Goal: Information Seeking & Learning: Get advice/opinions

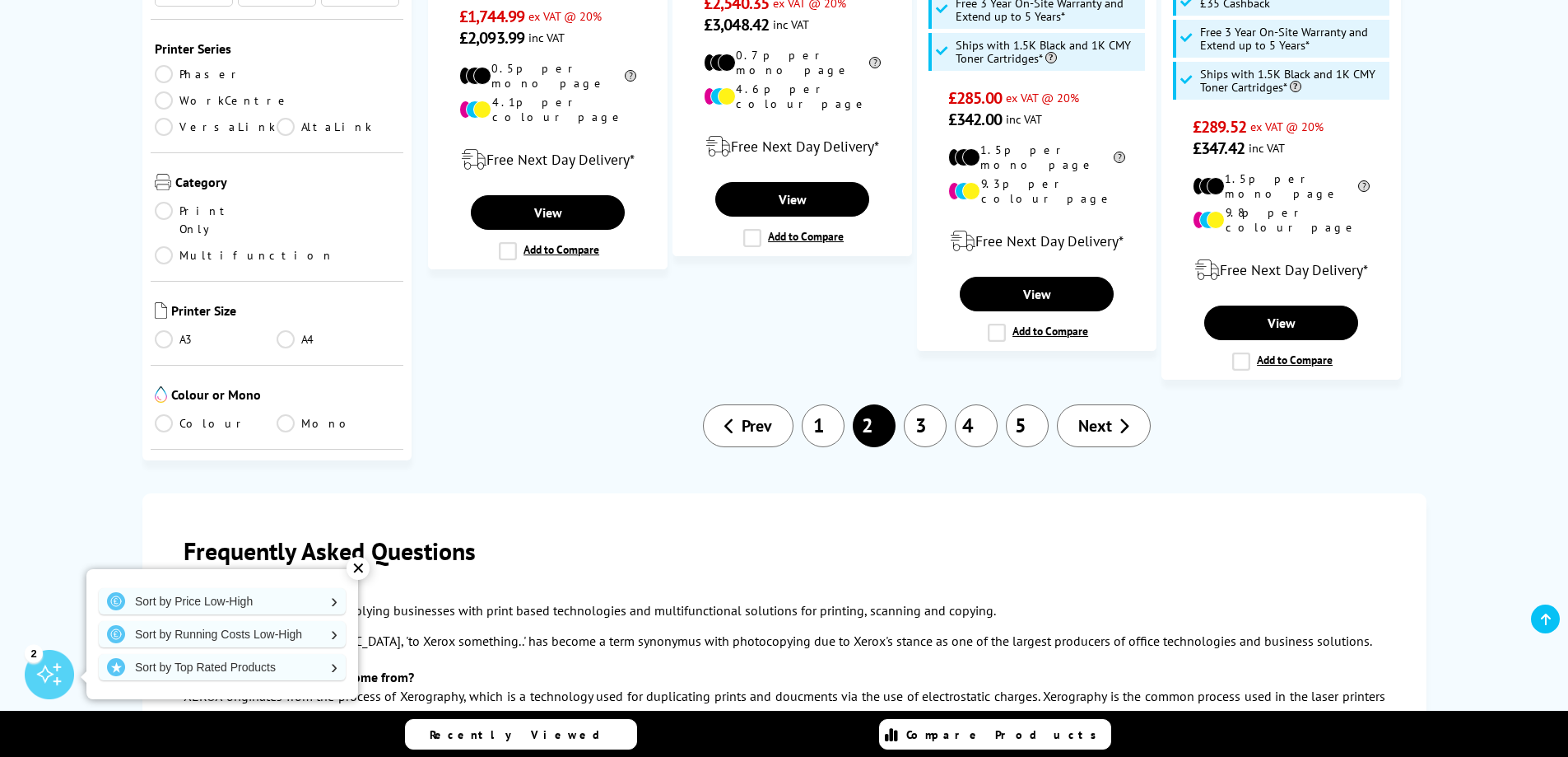
scroll to position [2059, 0]
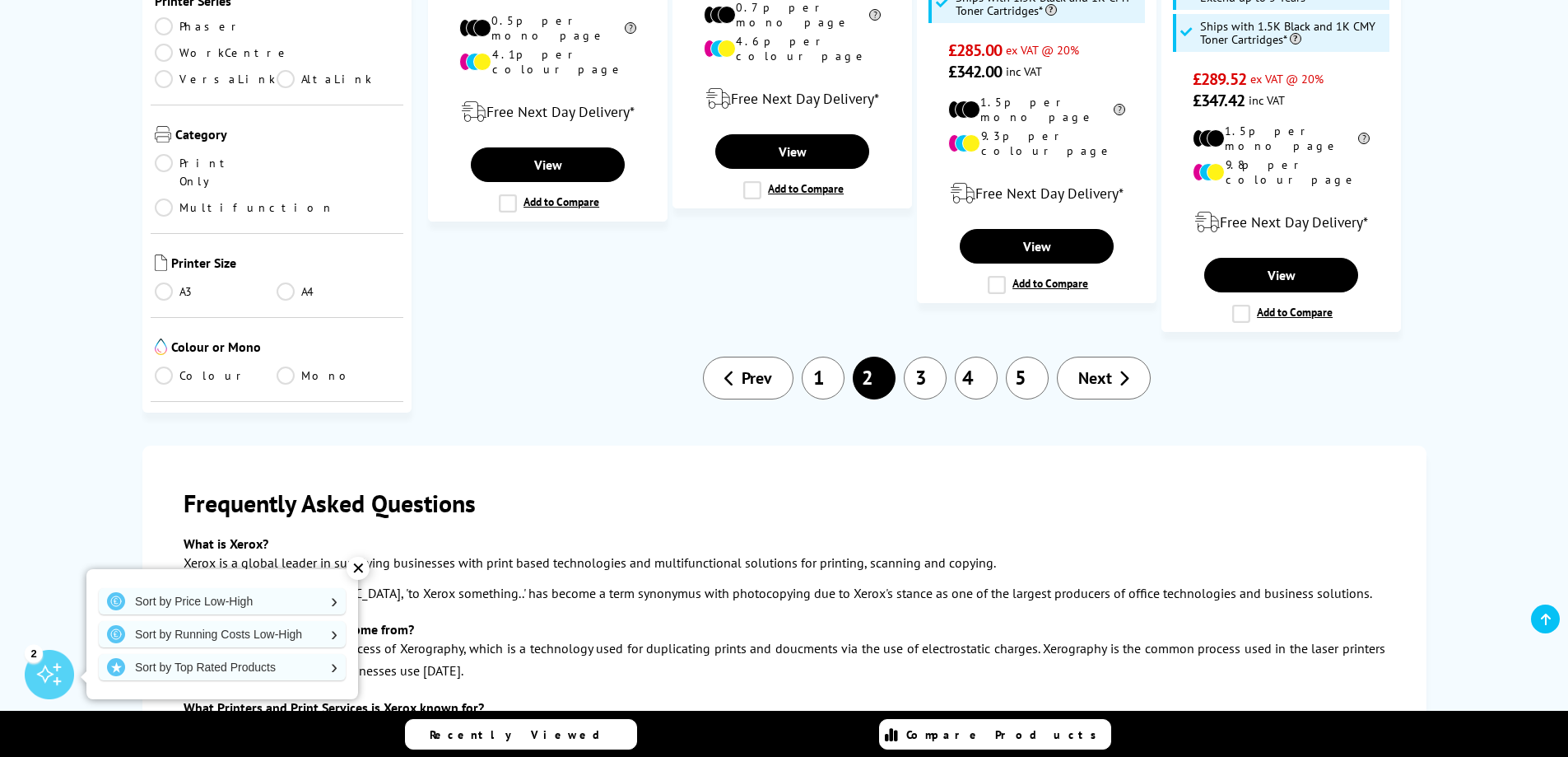
click at [921, 357] on link "3" at bounding box center [926, 378] width 43 height 43
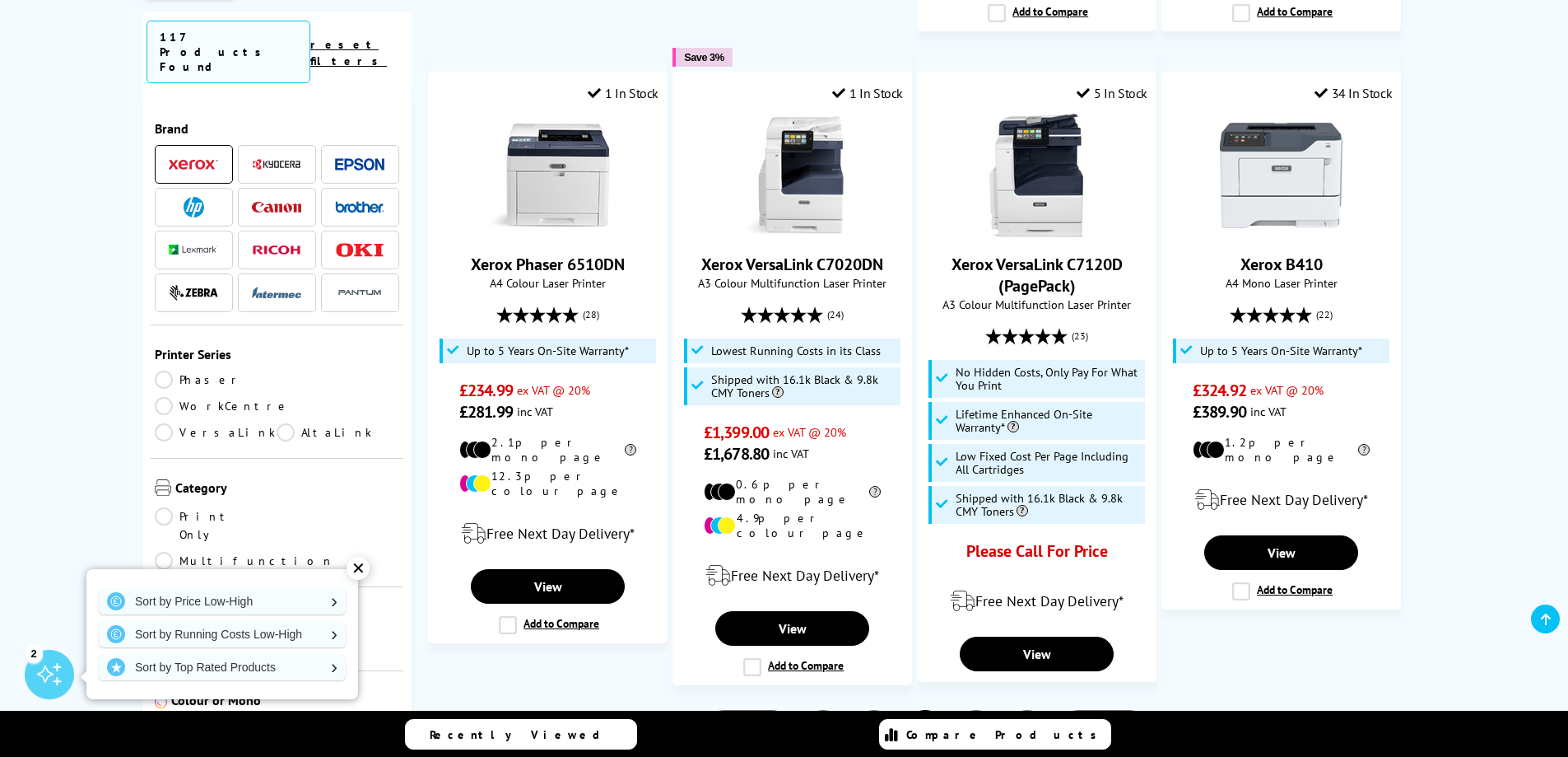
scroll to position [1729, 0]
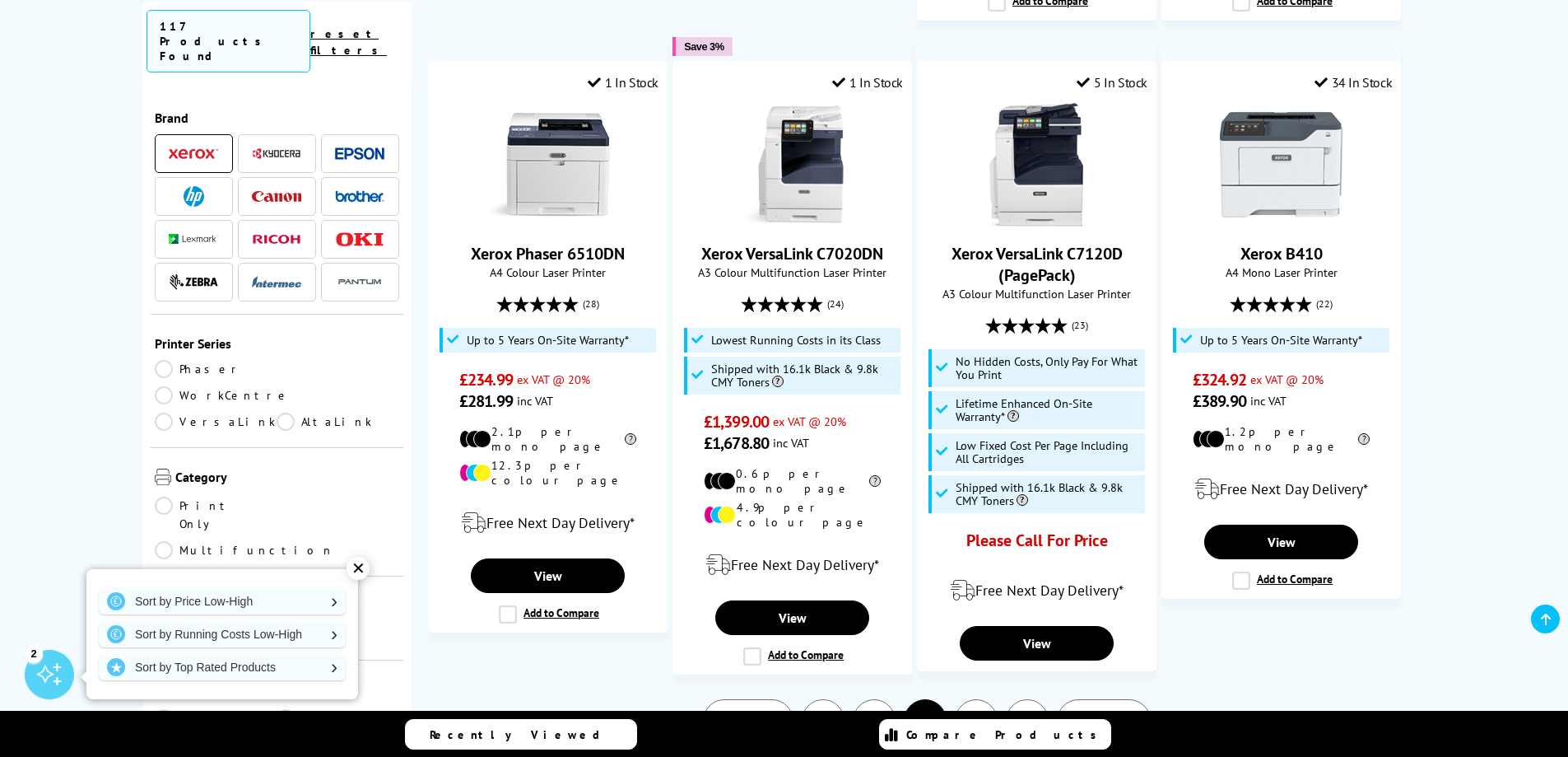
click at [970, 699] on link "4" at bounding box center [977, 720] width 43 height 43
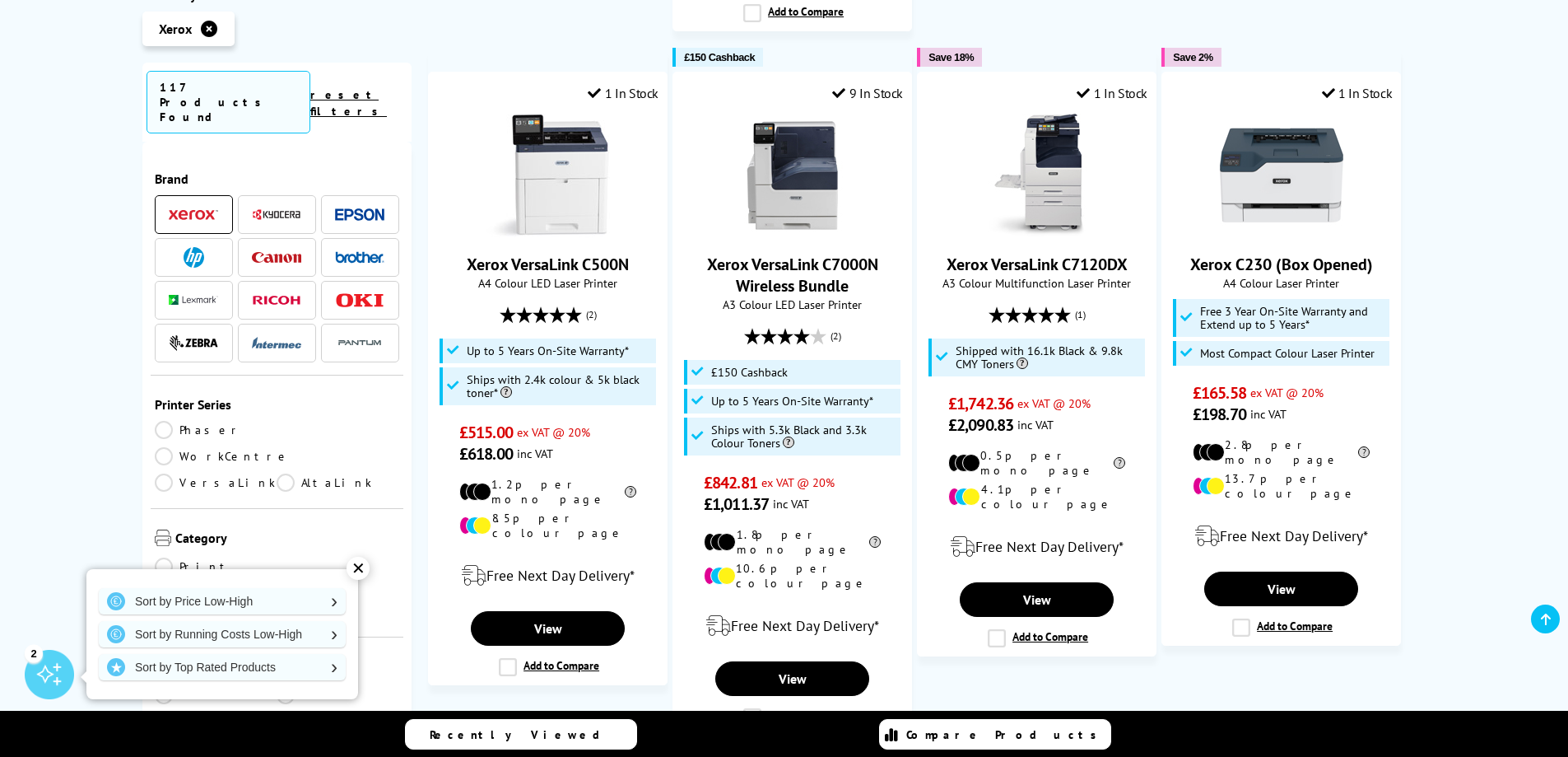
scroll to position [1729, 0]
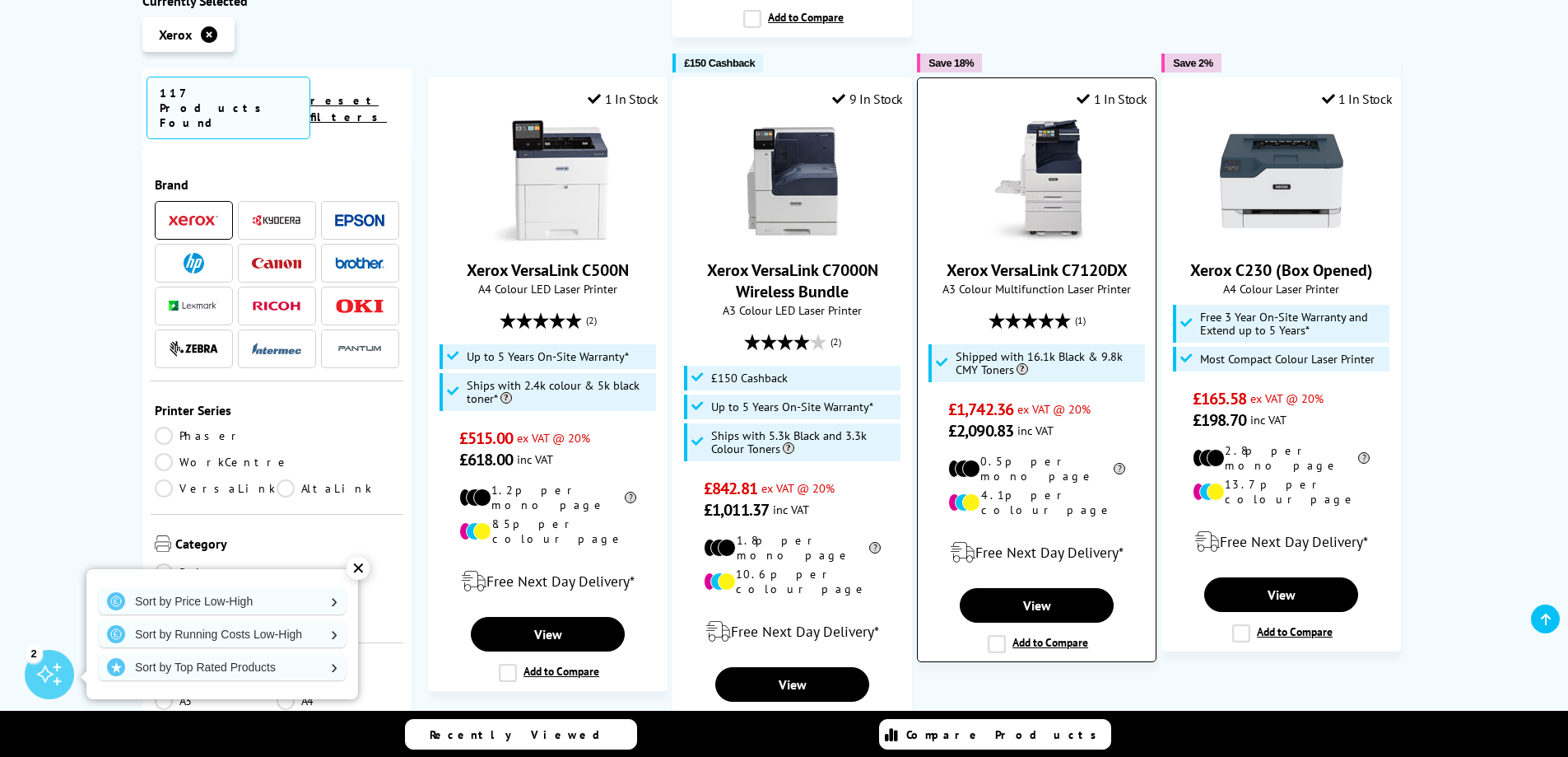
click at [1002, 635] on label "Add to Compare" at bounding box center [1038, 643] width 100 height 18
click at [0, 0] on input "Add to Compare" at bounding box center [0, 0] width 0 height 0
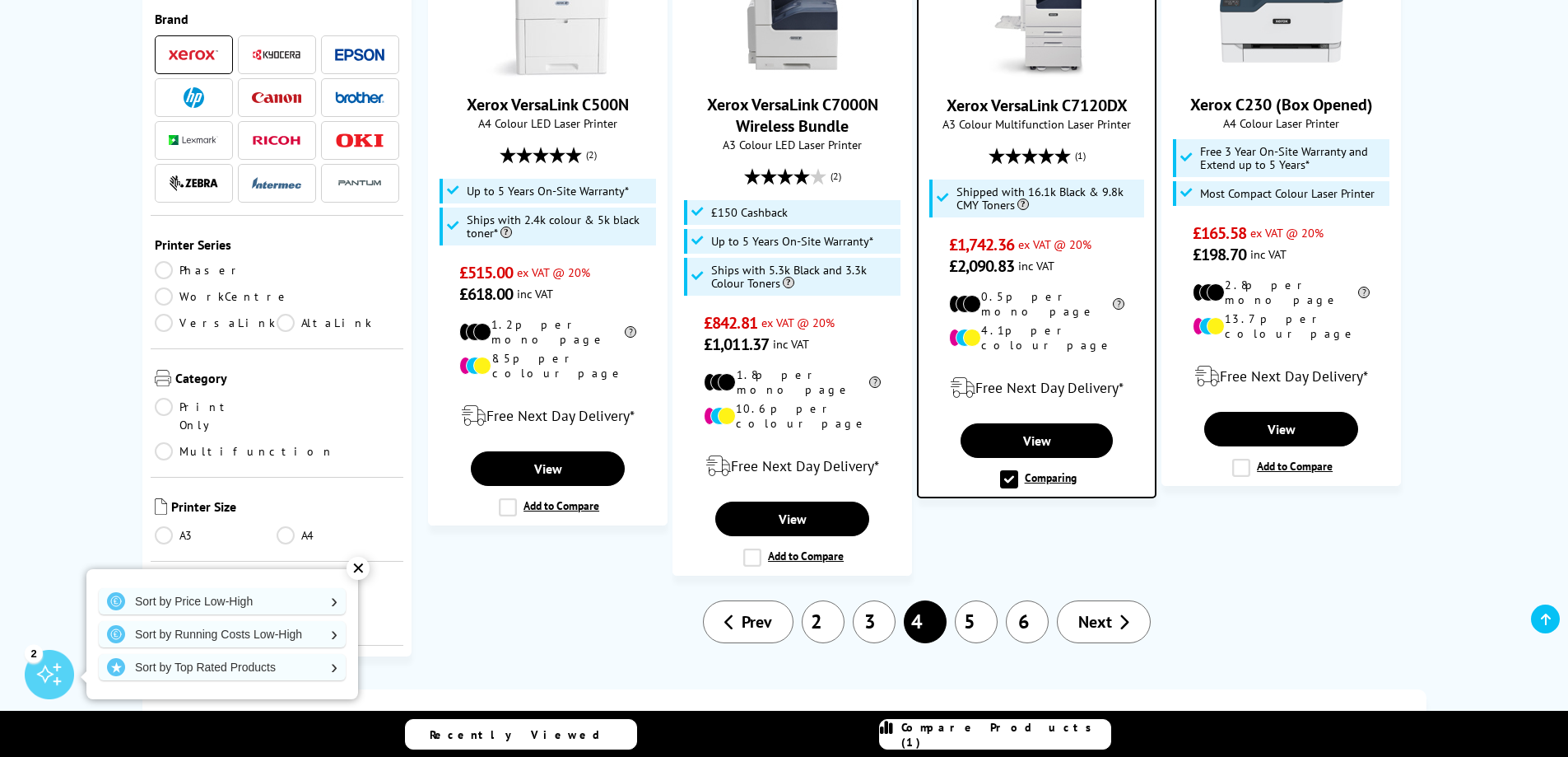
scroll to position [1977, 0]
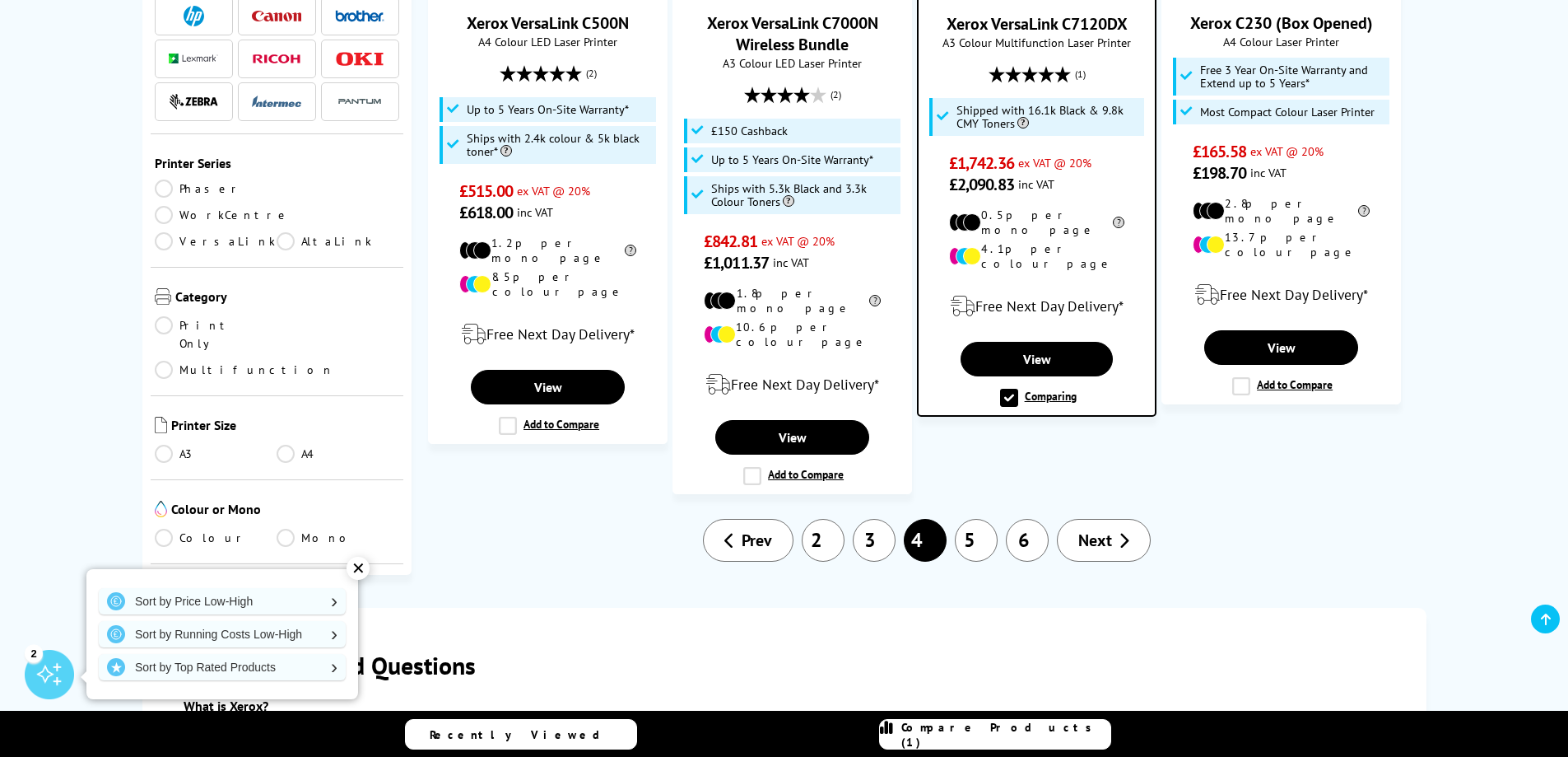
click at [982, 519] on link "5" at bounding box center [977, 541] width 43 height 43
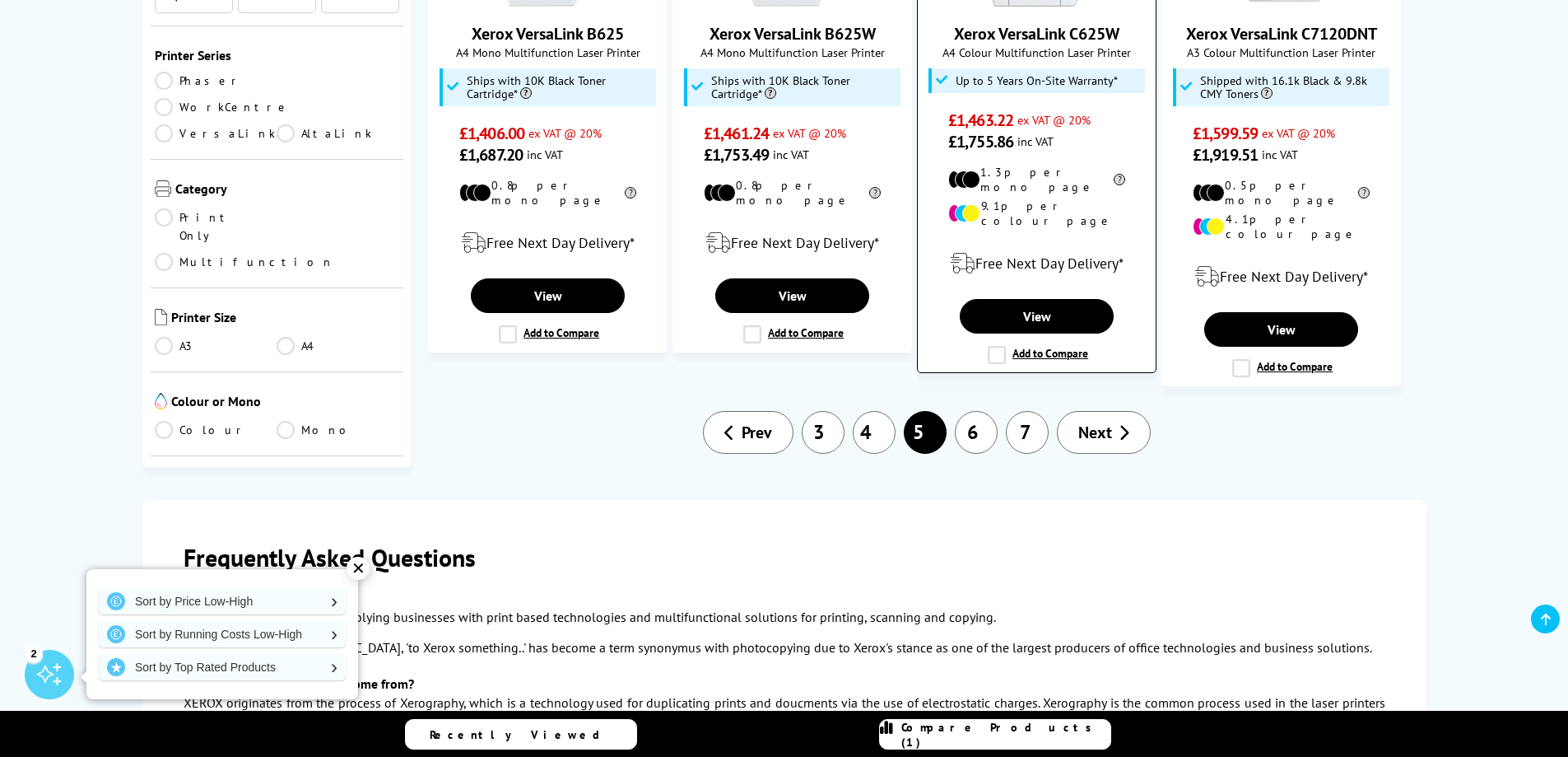
scroll to position [1812, 0]
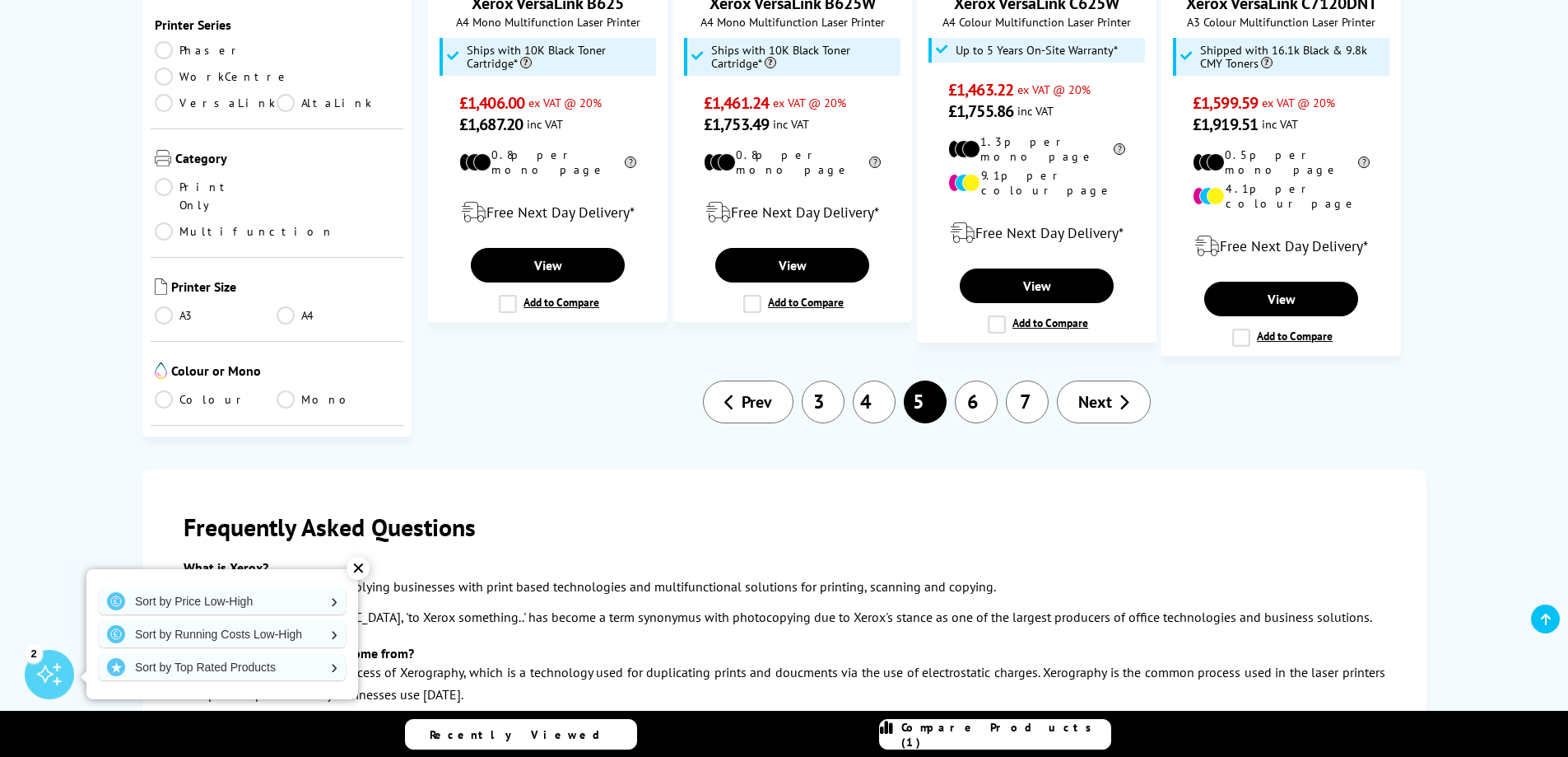
click at [982, 381] on link "6" at bounding box center [977, 402] width 43 height 43
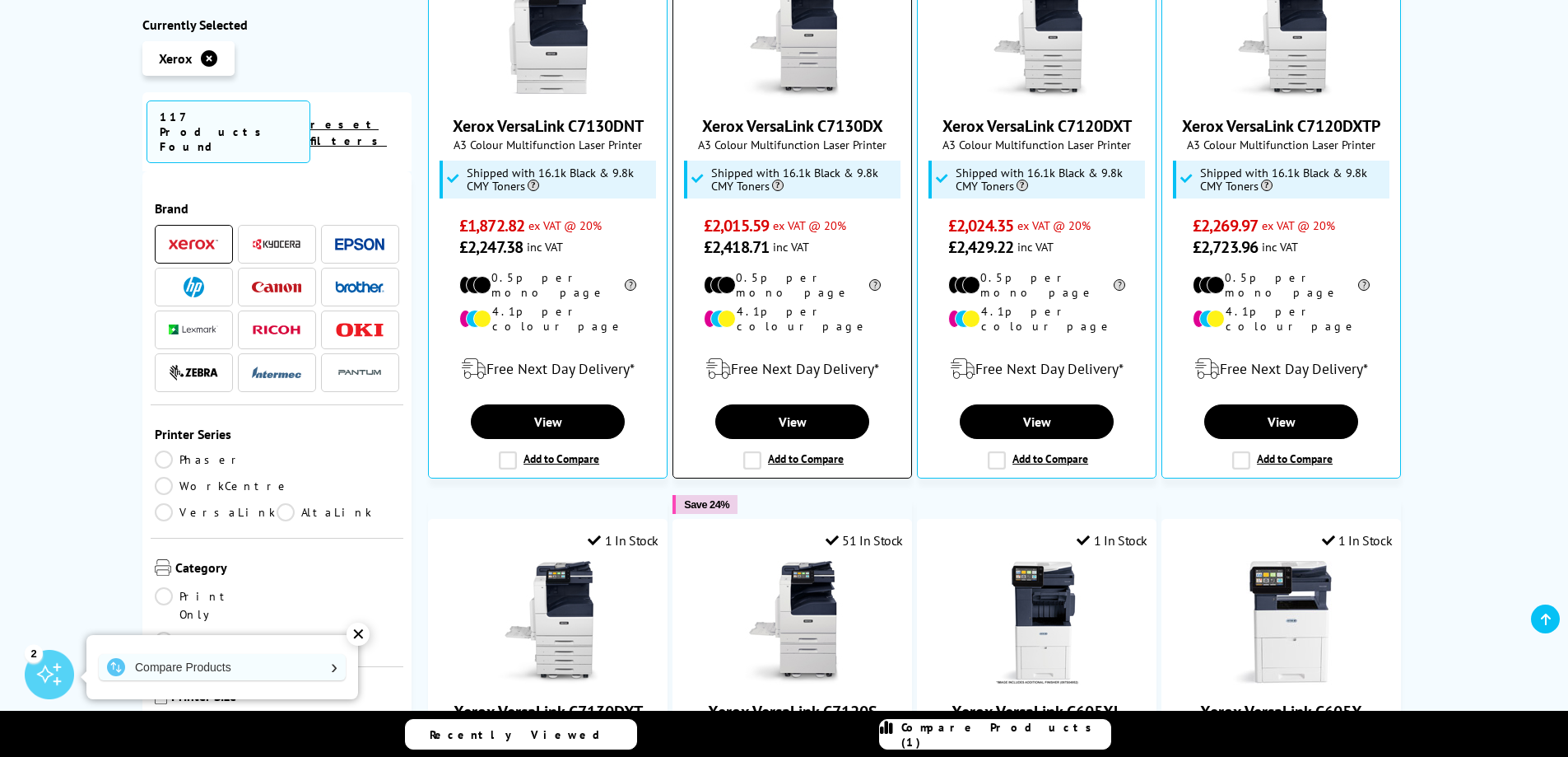
scroll to position [576, 0]
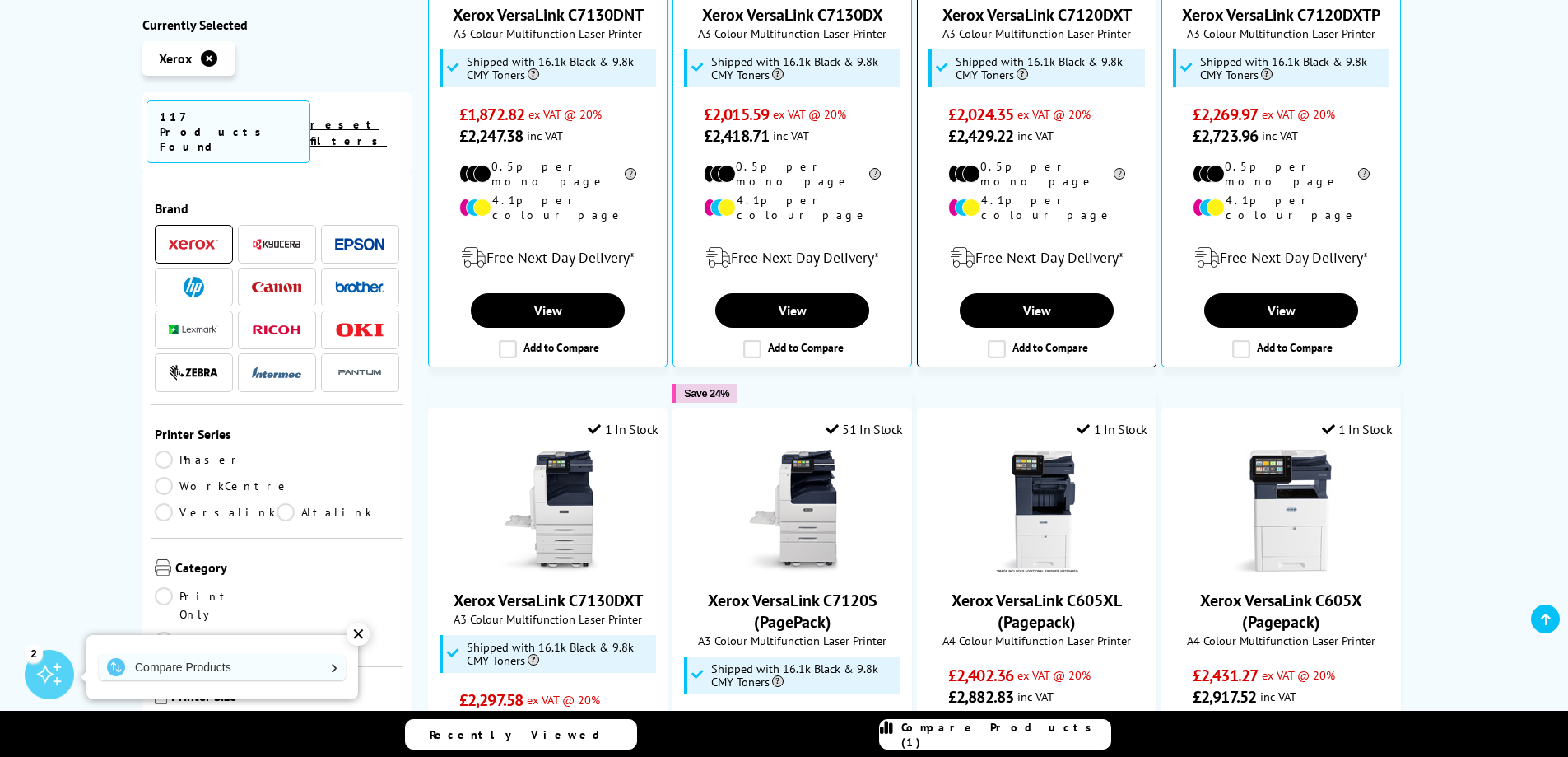
click at [995, 341] on label "Add to Compare" at bounding box center [1038, 349] width 100 height 18
click at [0, 0] on input "Add to Compare" at bounding box center [0, 0] width 0 height 0
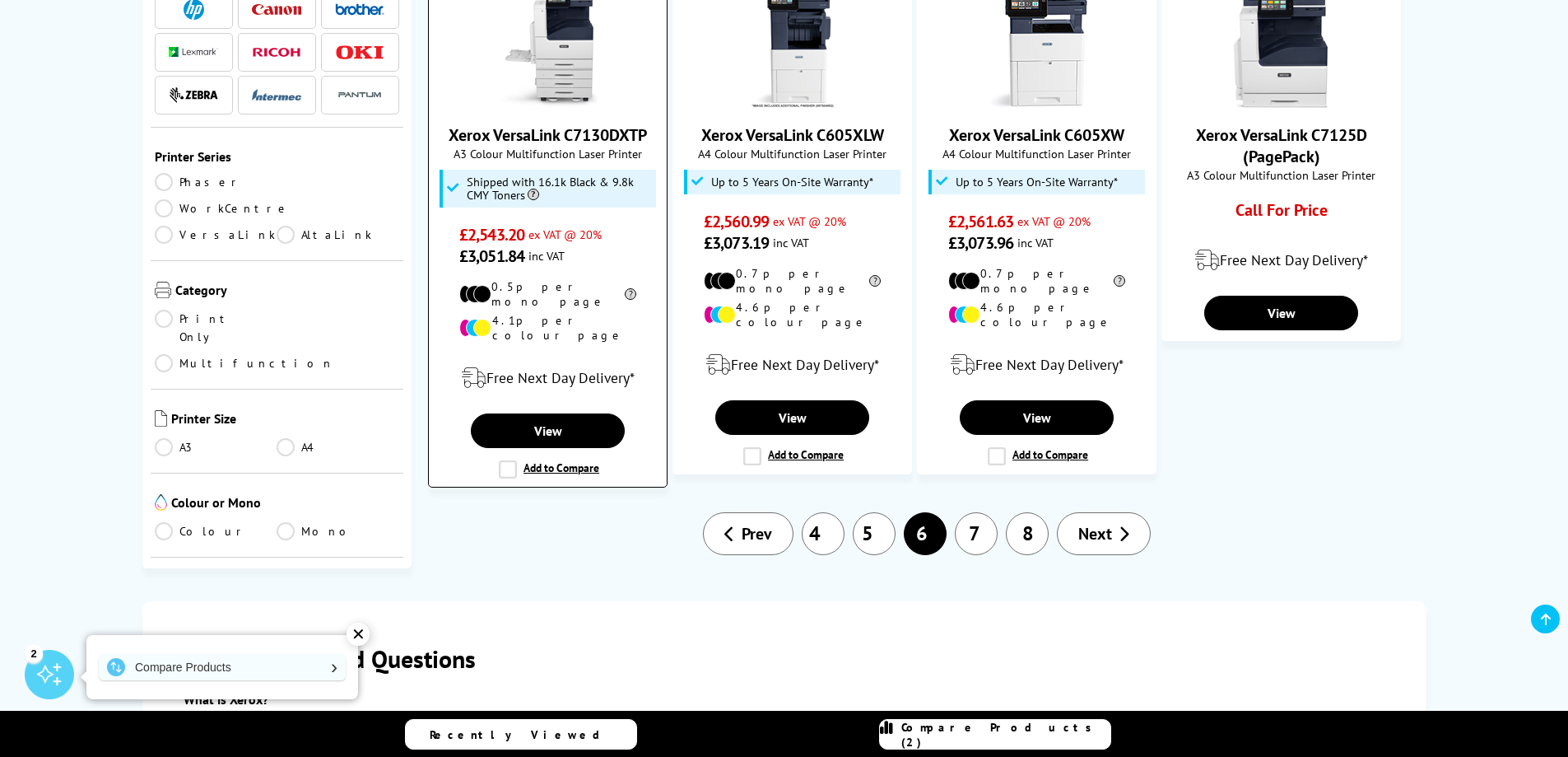
scroll to position [1647, 0]
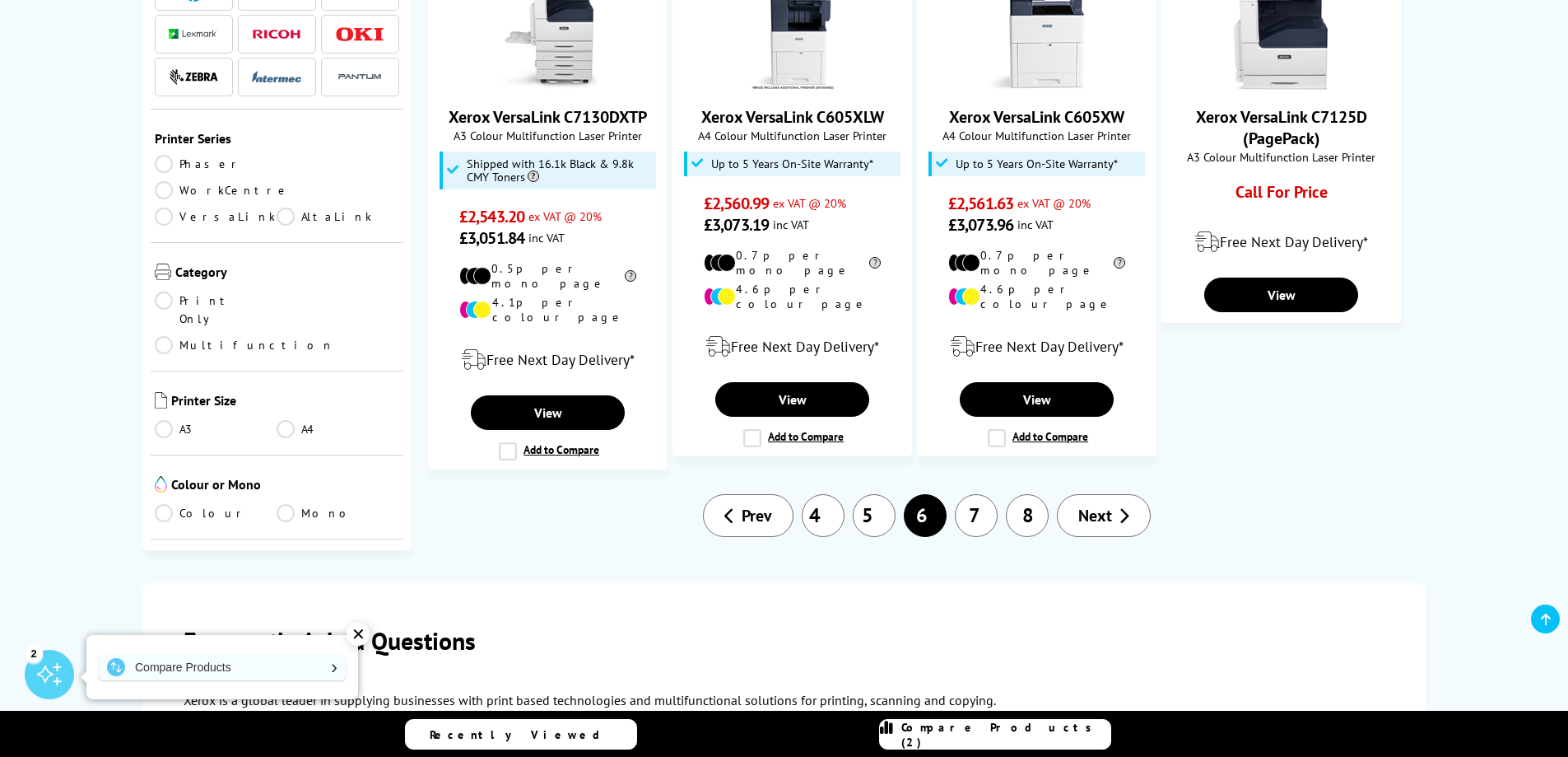
click at [982, 494] on link "7" at bounding box center [977, 516] width 43 height 43
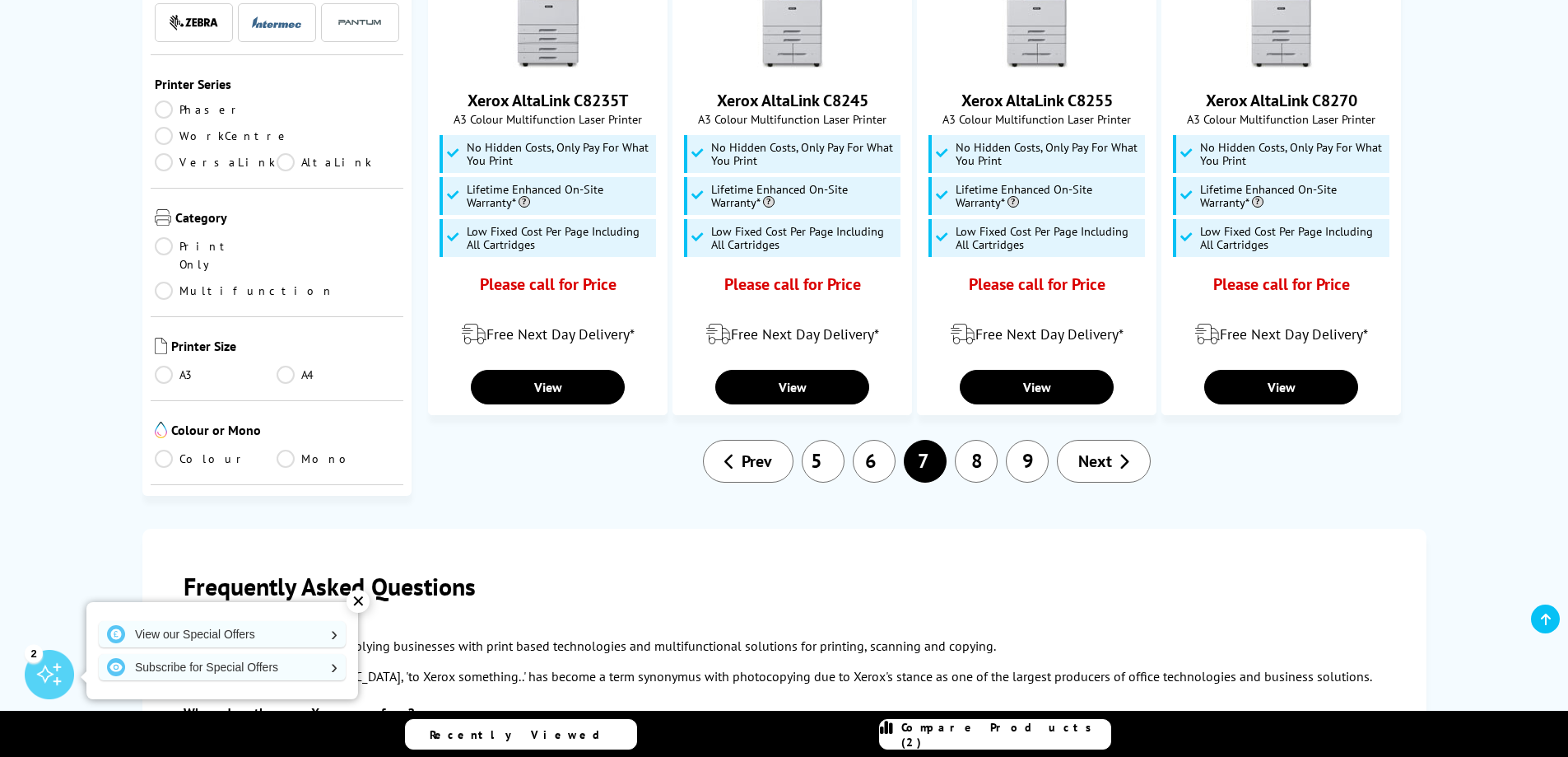
scroll to position [1647, 0]
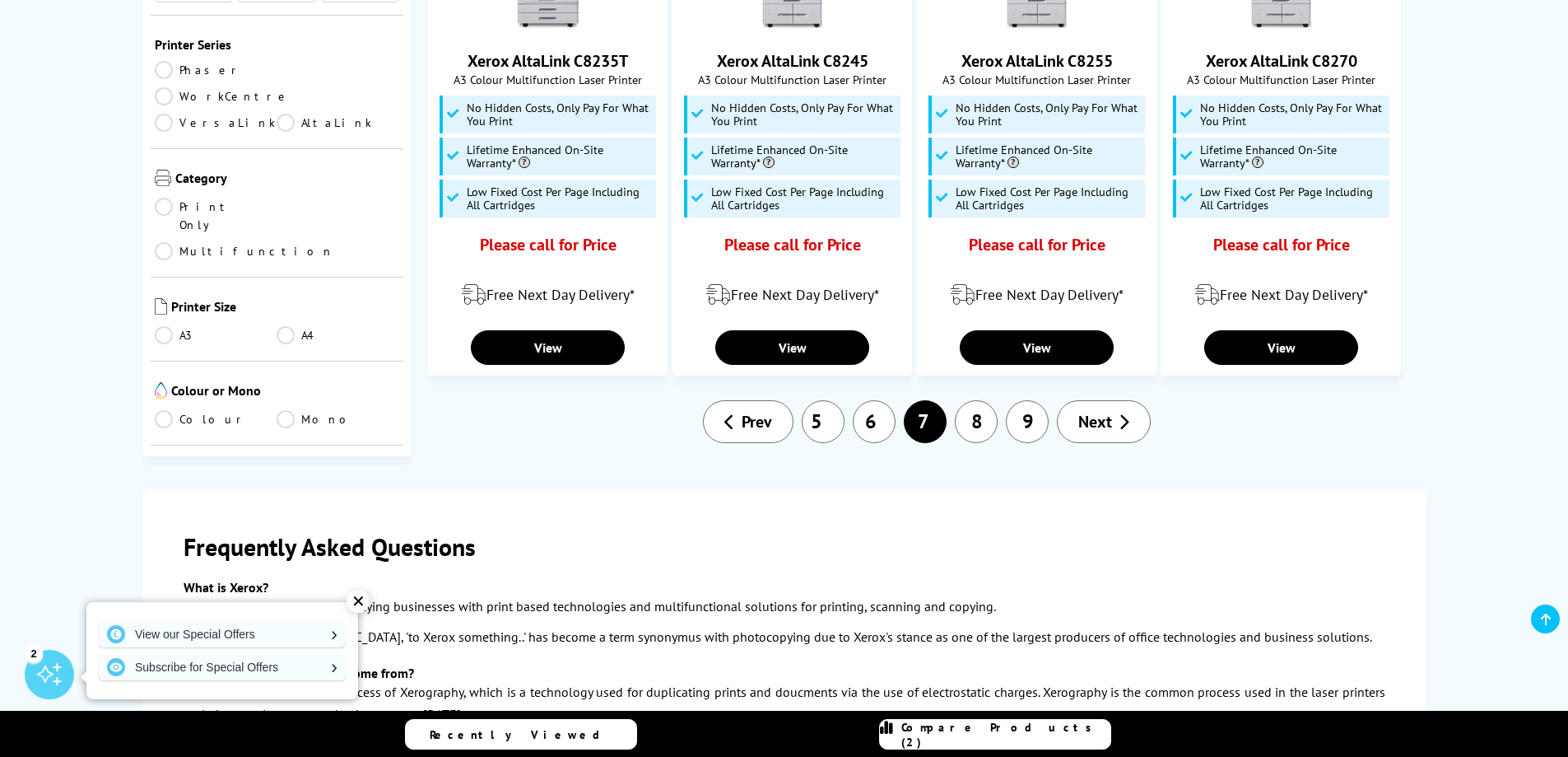
click at [971, 425] on link "8" at bounding box center [977, 422] width 43 height 43
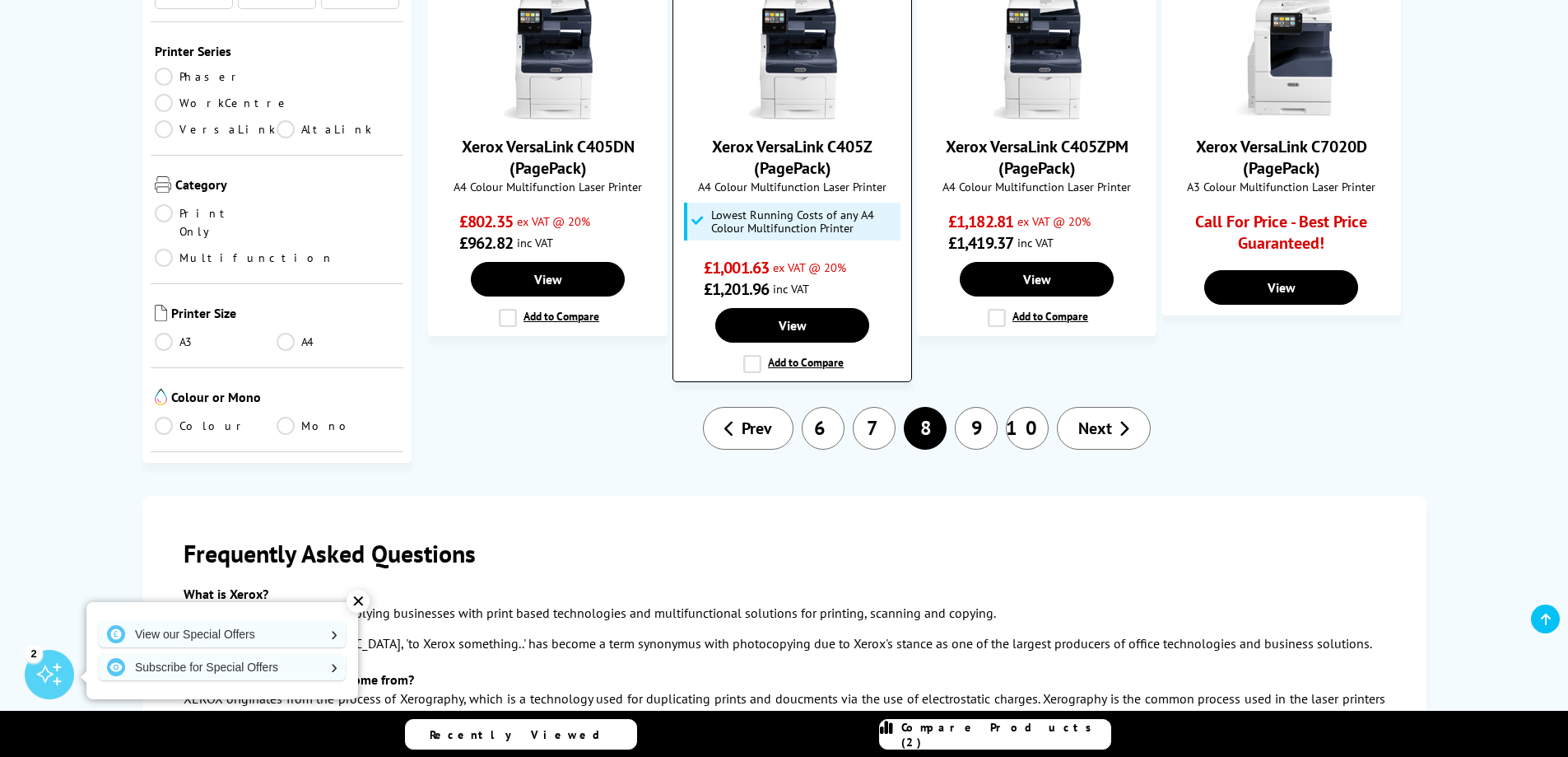
scroll to position [1647, 0]
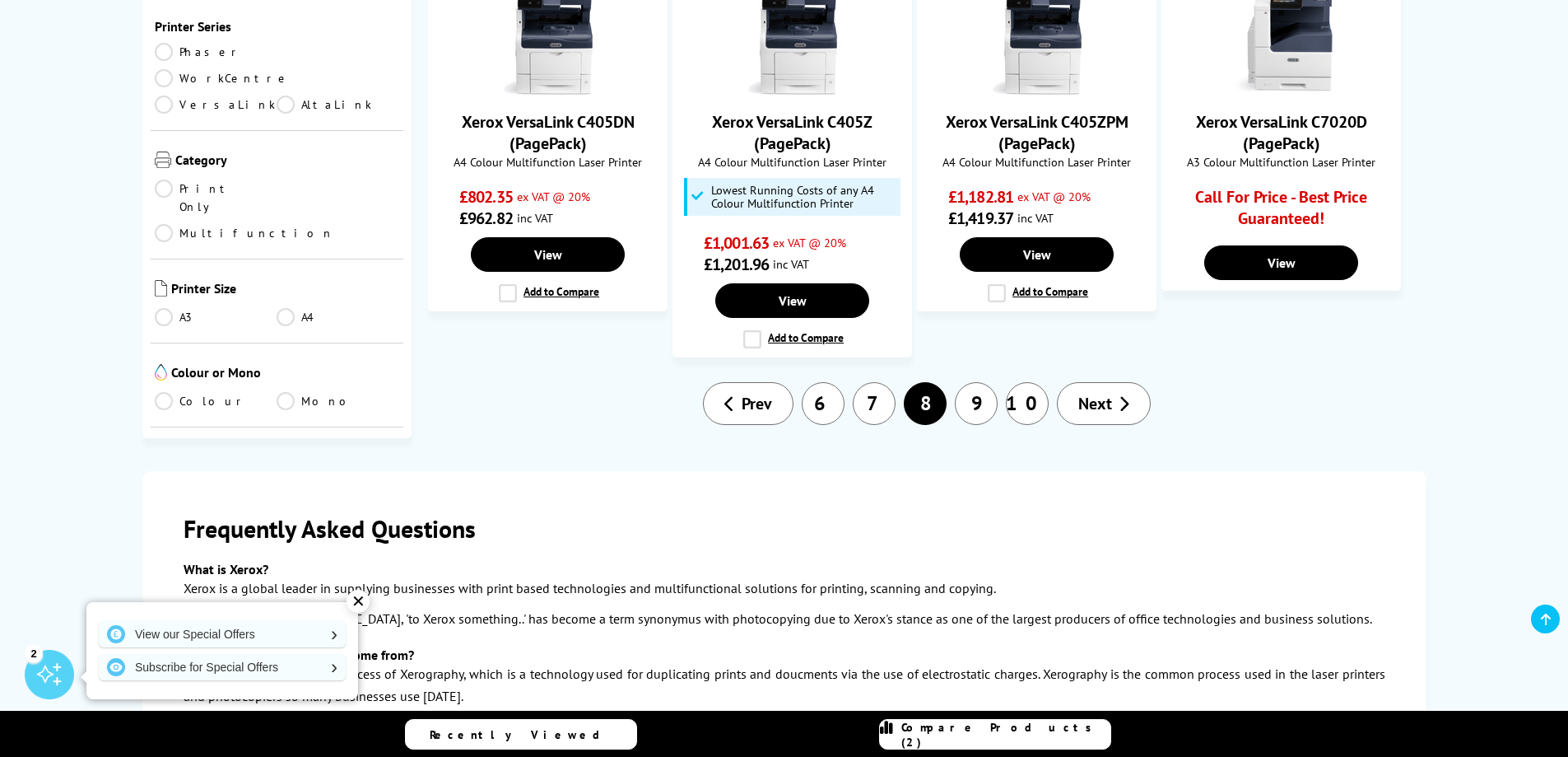
click at [977, 383] on link "9" at bounding box center [977, 404] width 43 height 43
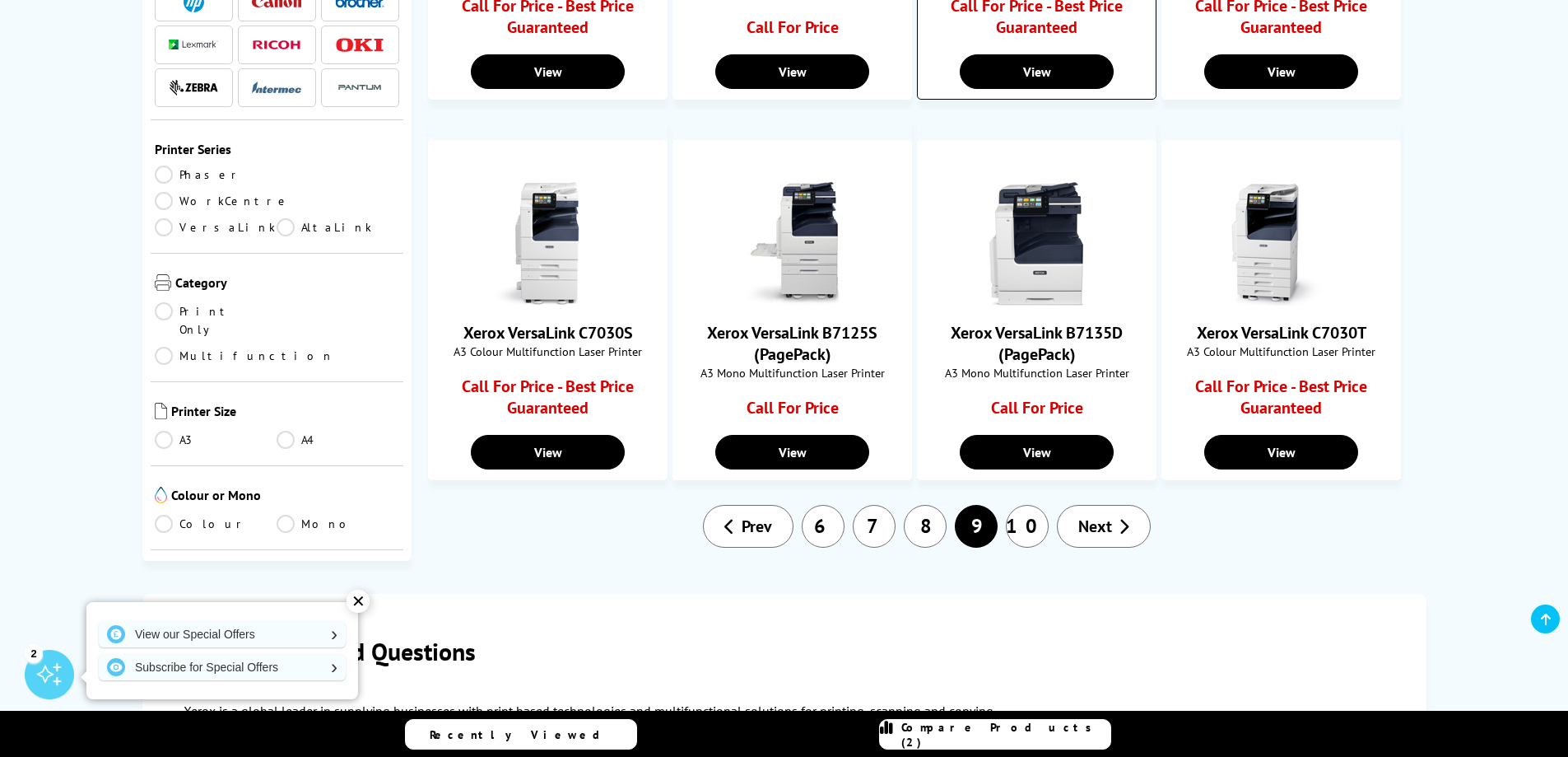
scroll to position [1071, 0]
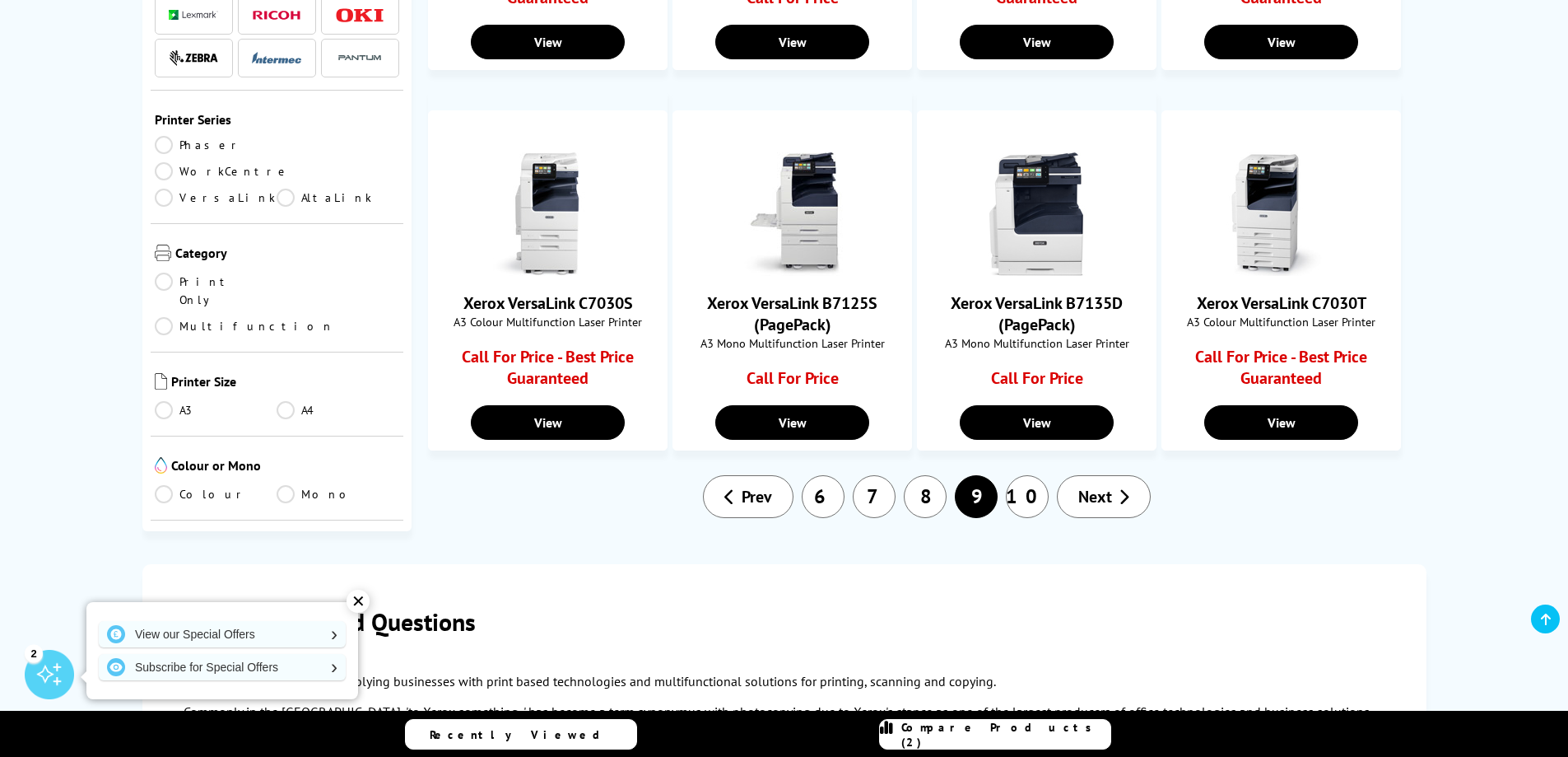
click at [1023, 506] on link "10" at bounding box center [1027, 497] width 43 height 43
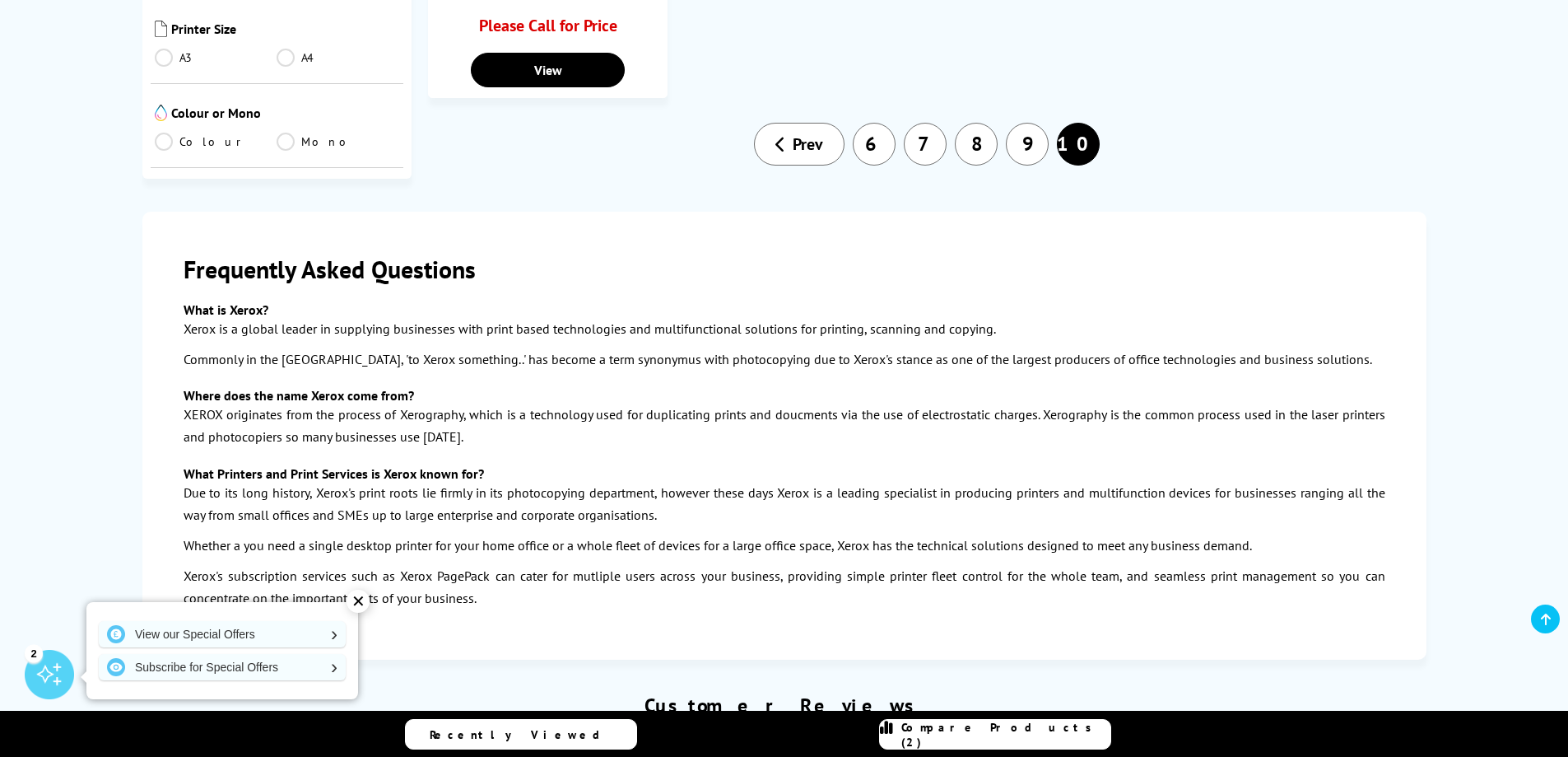
scroll to position [1400, 0]
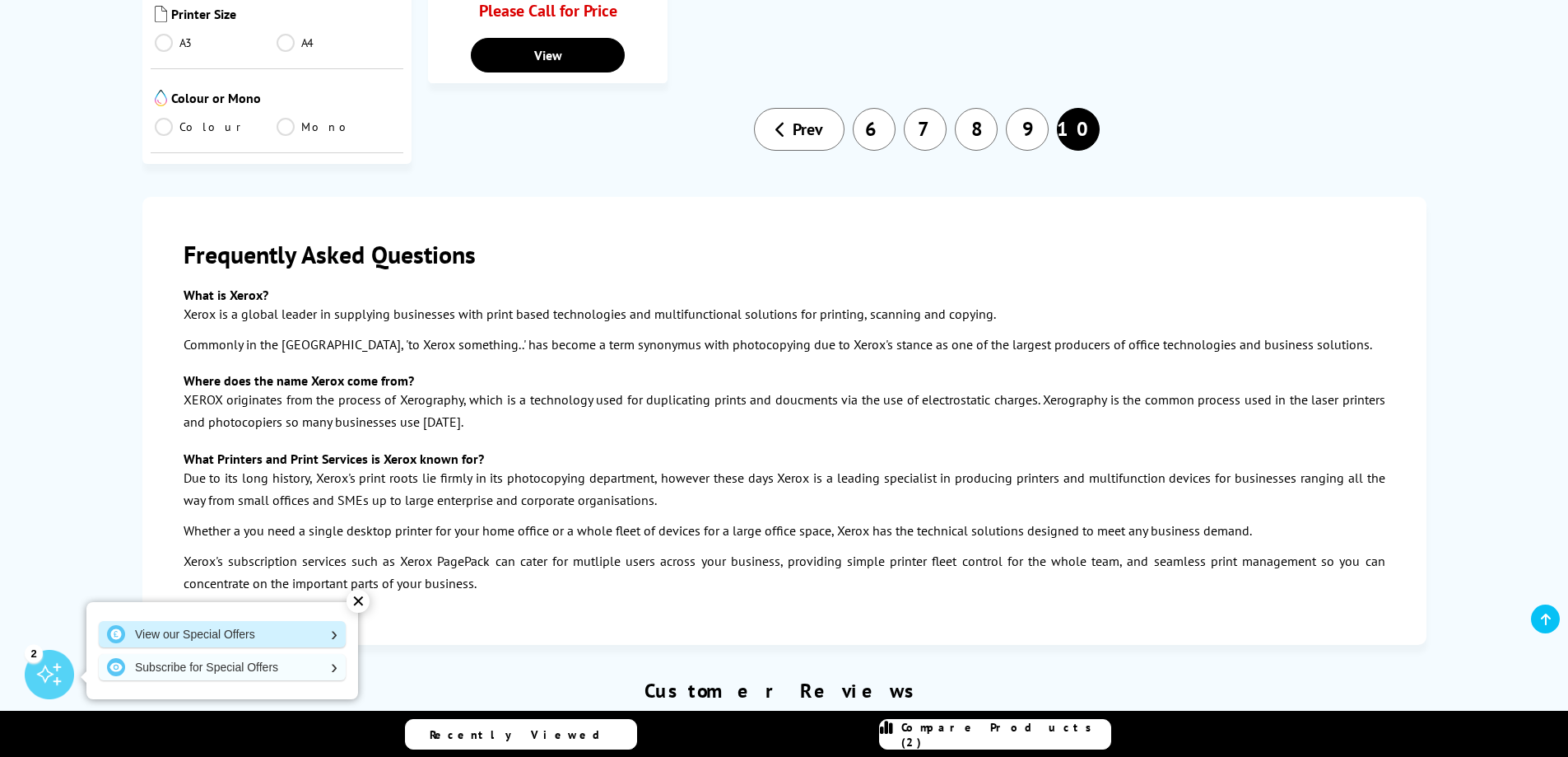
click at [247, 644] on link "View our Special Offers" at bounding box center [222, 634] width 247 height 26
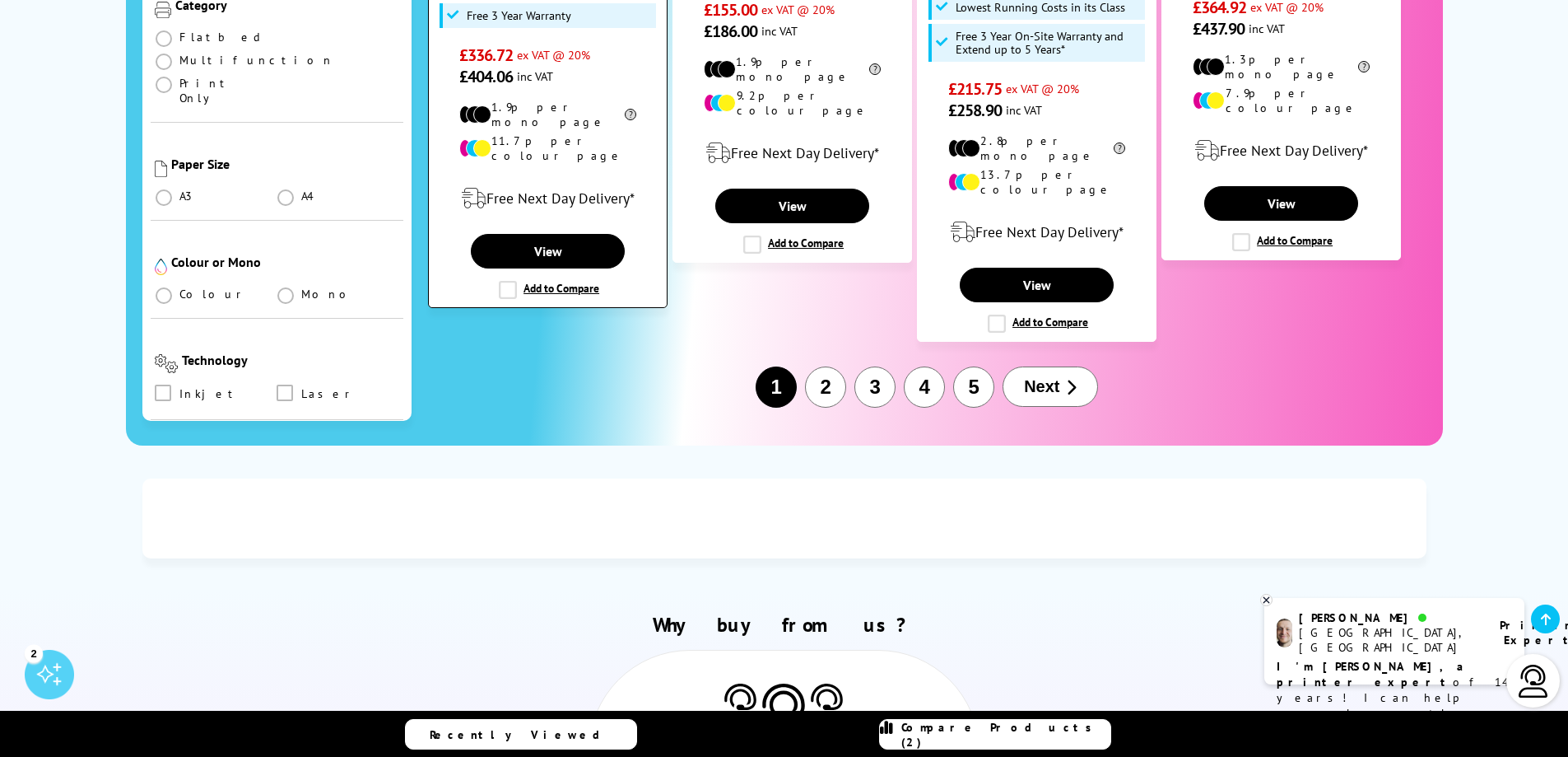
scroll to position [2141, 0]
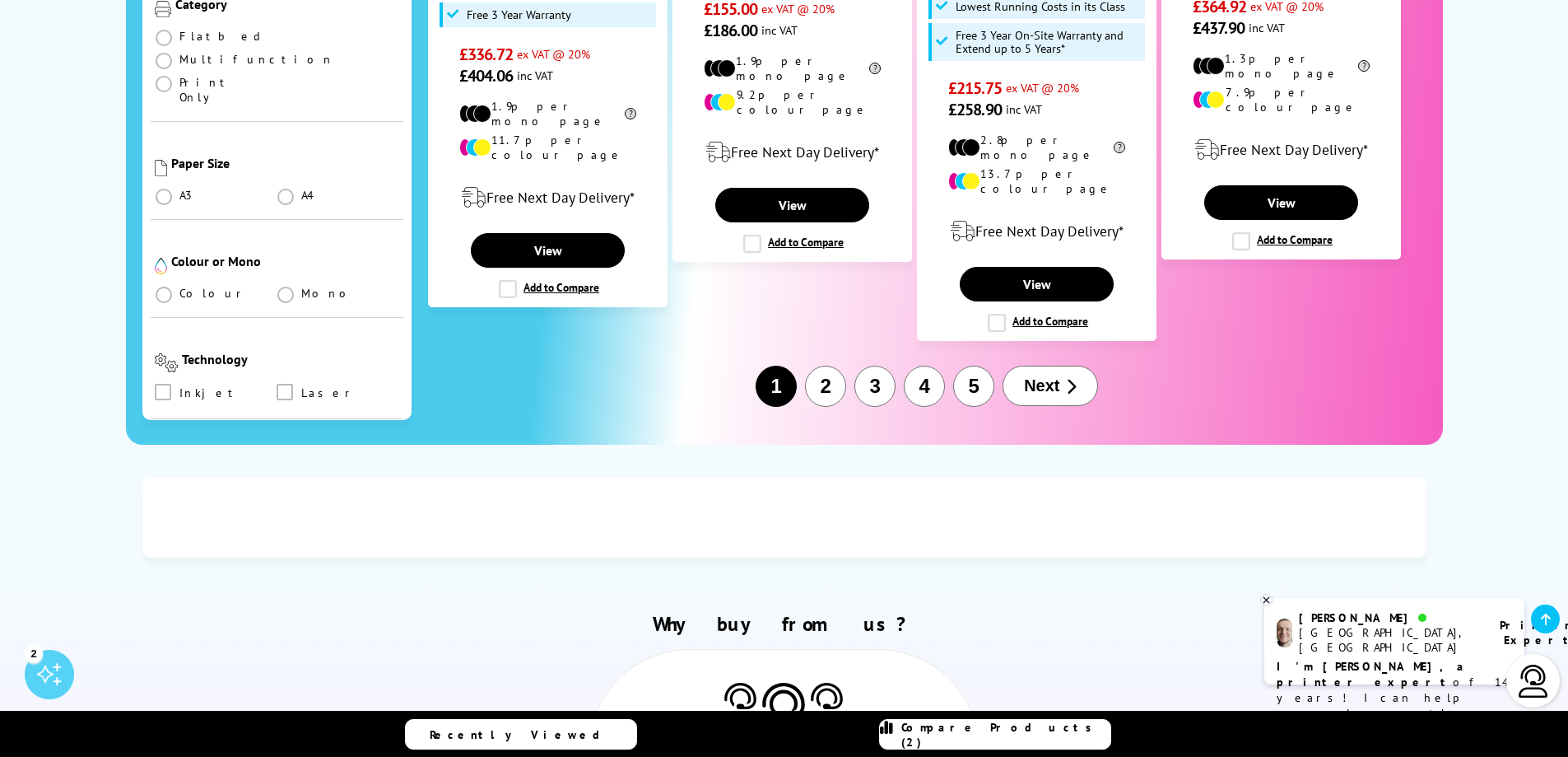
click at [823, 366] on button "2" at bounding box center [826, 386] width 41 height 41
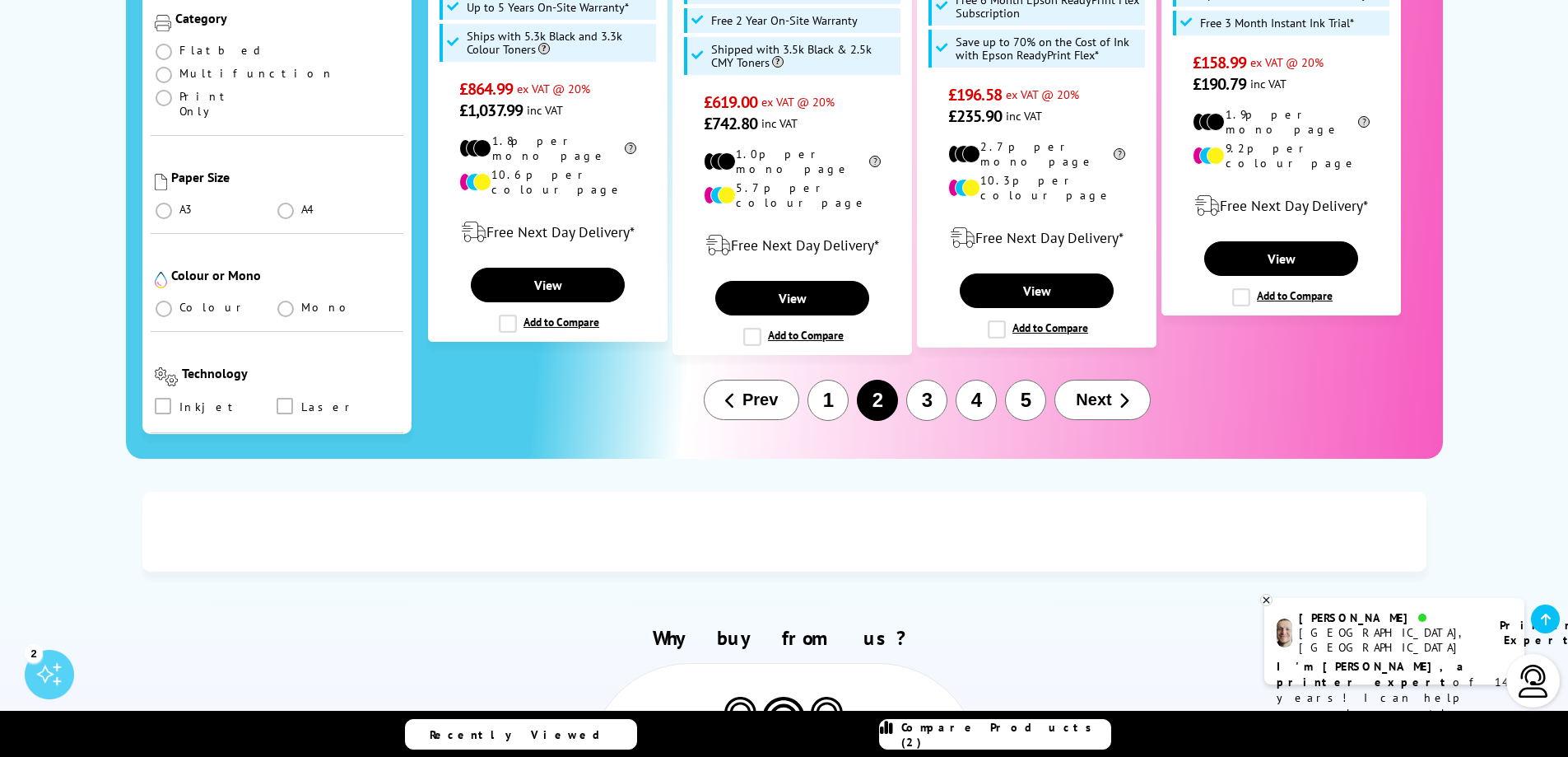
scroll to position [2141, 0]
click at [923, 379] on button "3" at bounding box center [927, 400] width 41 height 41
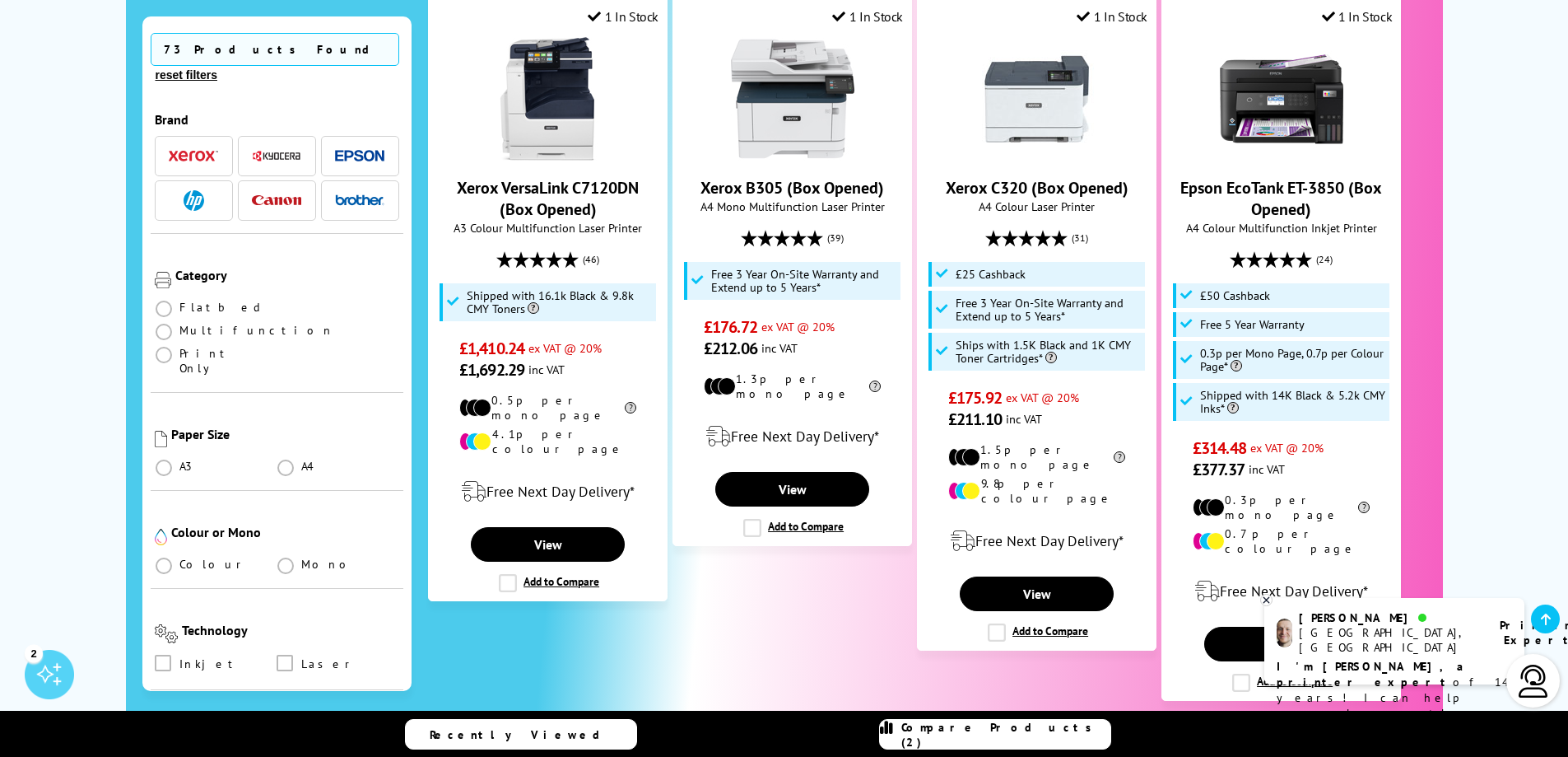
scroll to position [1977, 0]
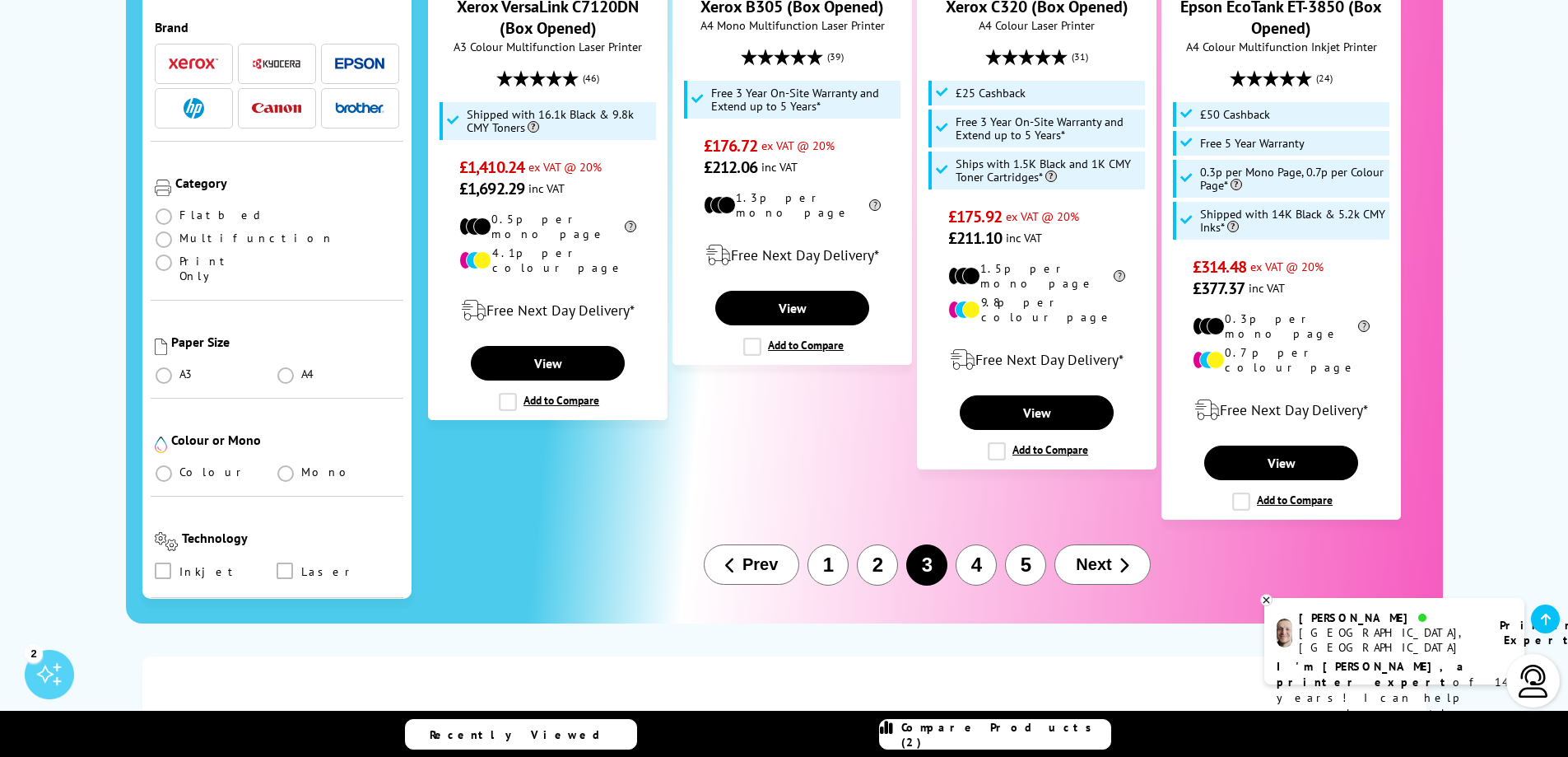
click at [991, 544] on button "4" at bounding box center [977, 565] width 41 height 41
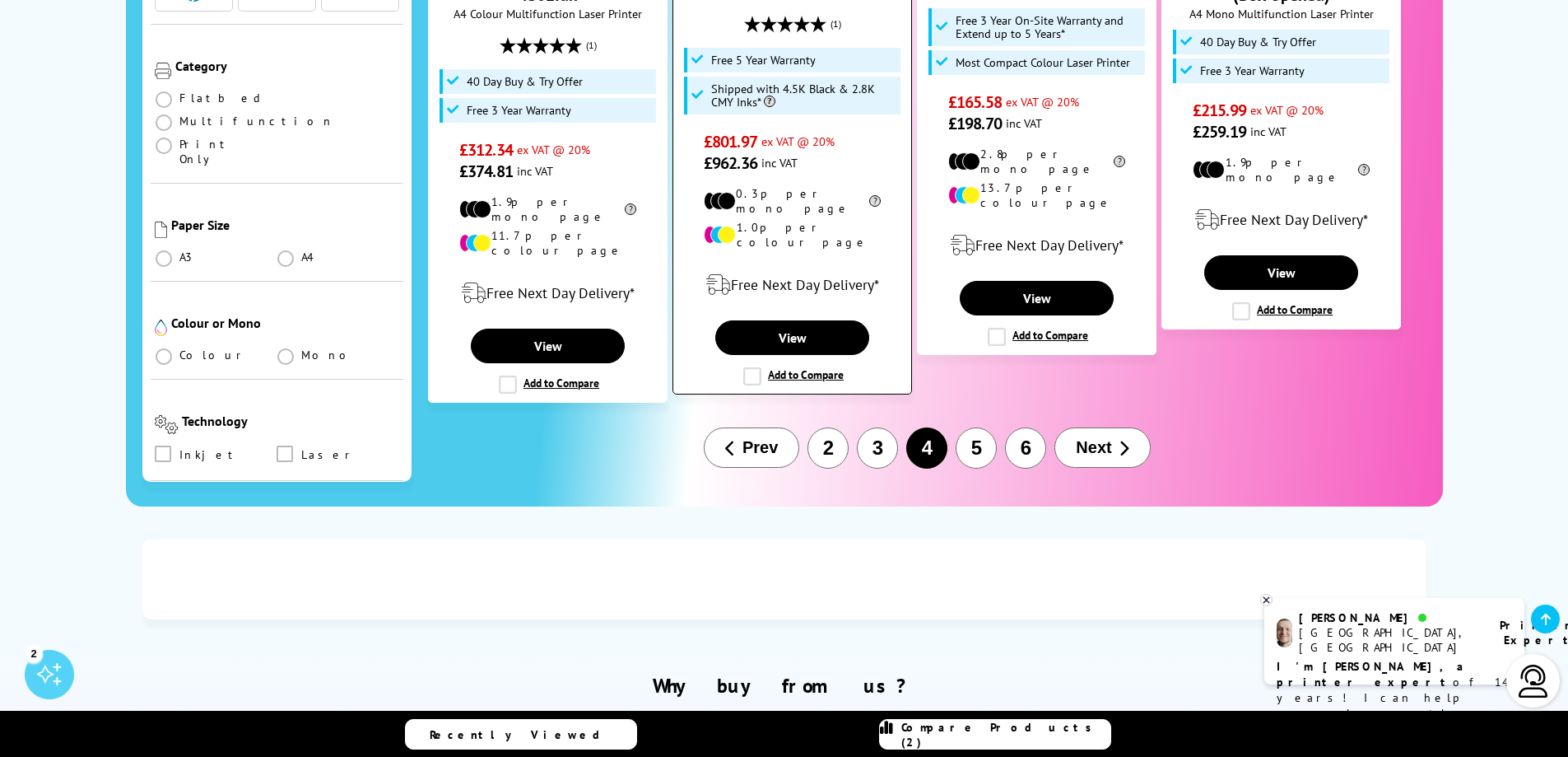
scroll to position [1977, 0]
click at [977, 426] on button "5" at bounding box center [977, 447] width 41 height 41
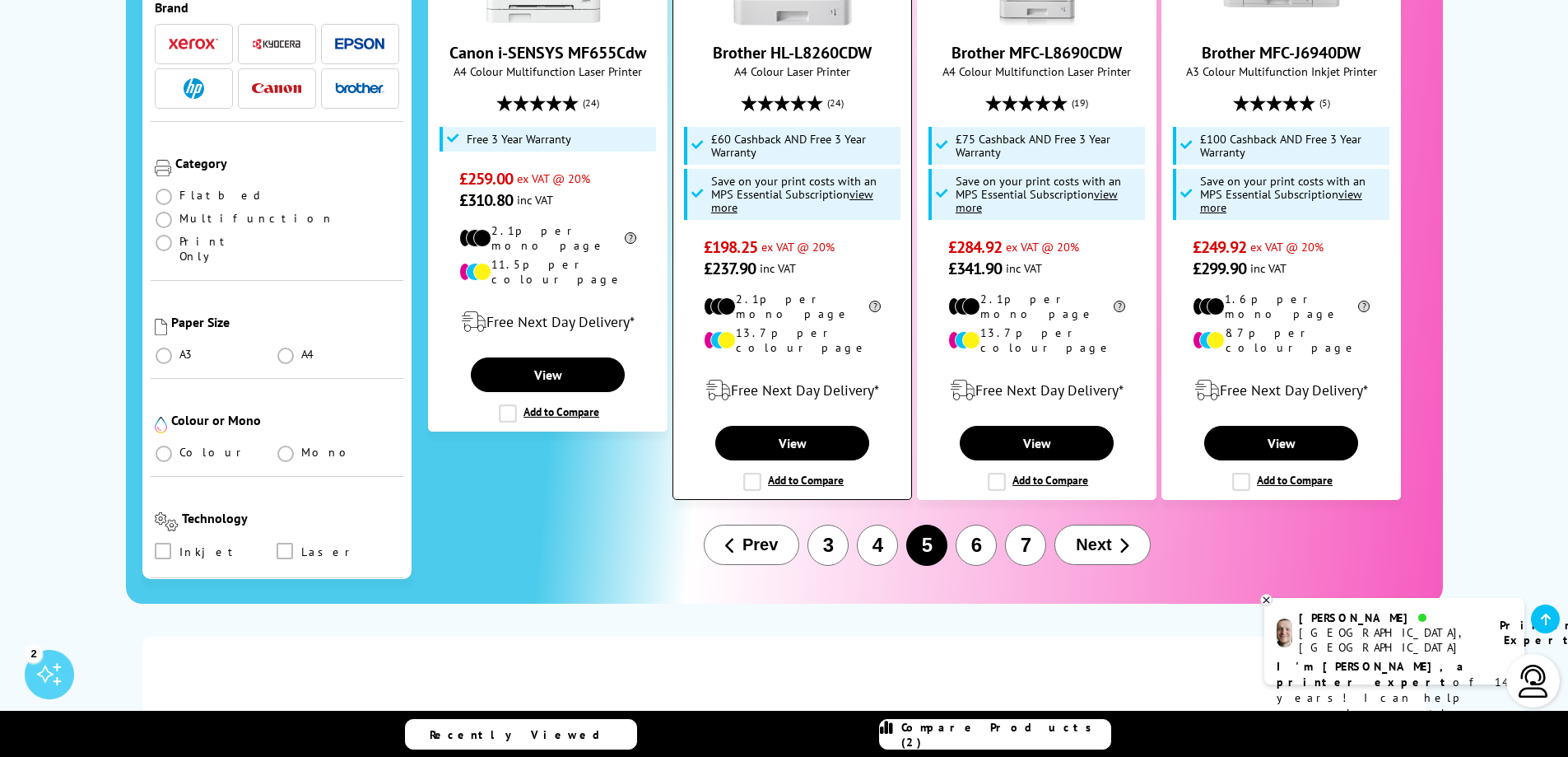
scroll to position [1894, 0]
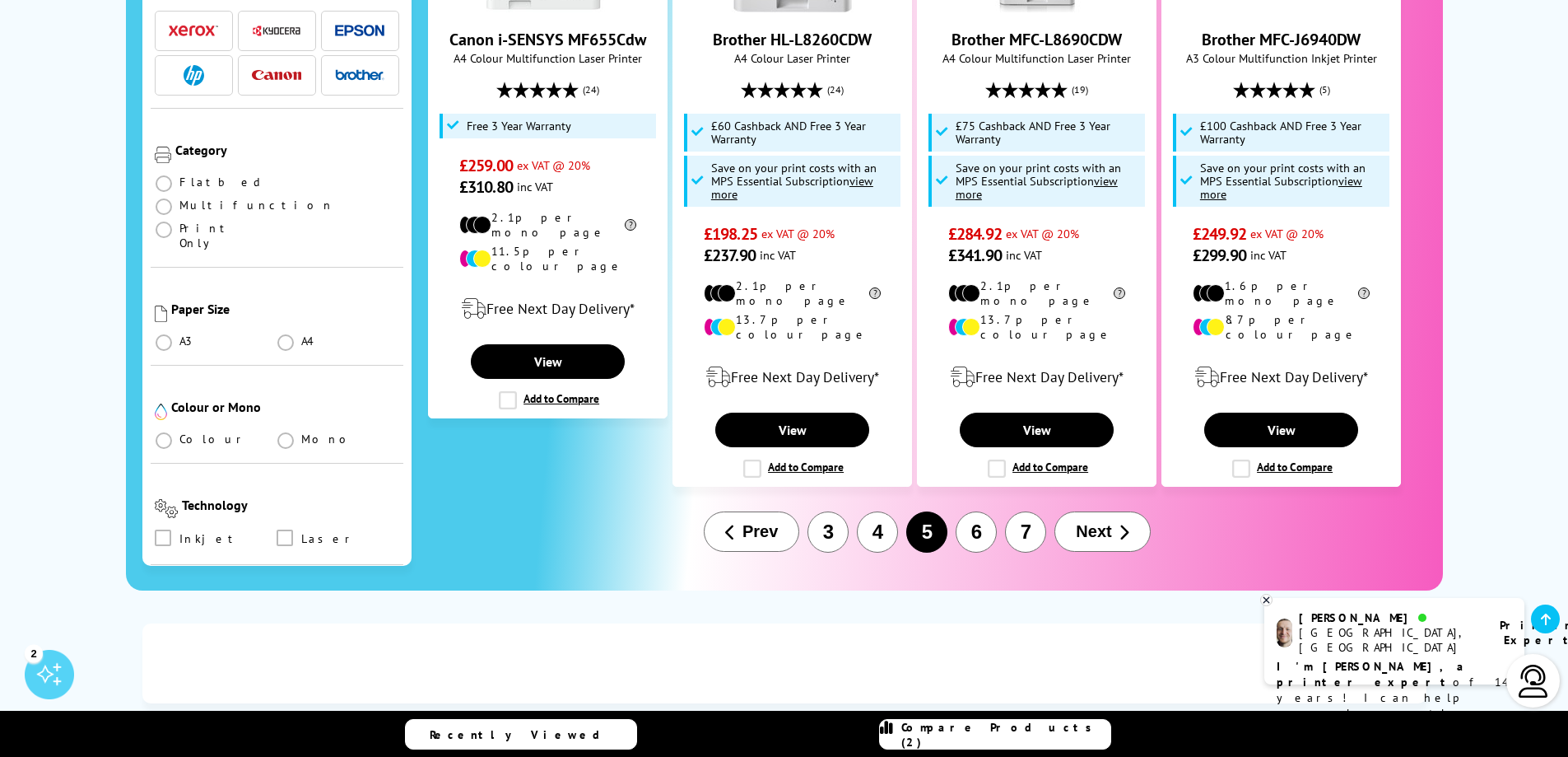
click at [977, 511] on button "6" at bounding box center [977, 532] width 41 height 41
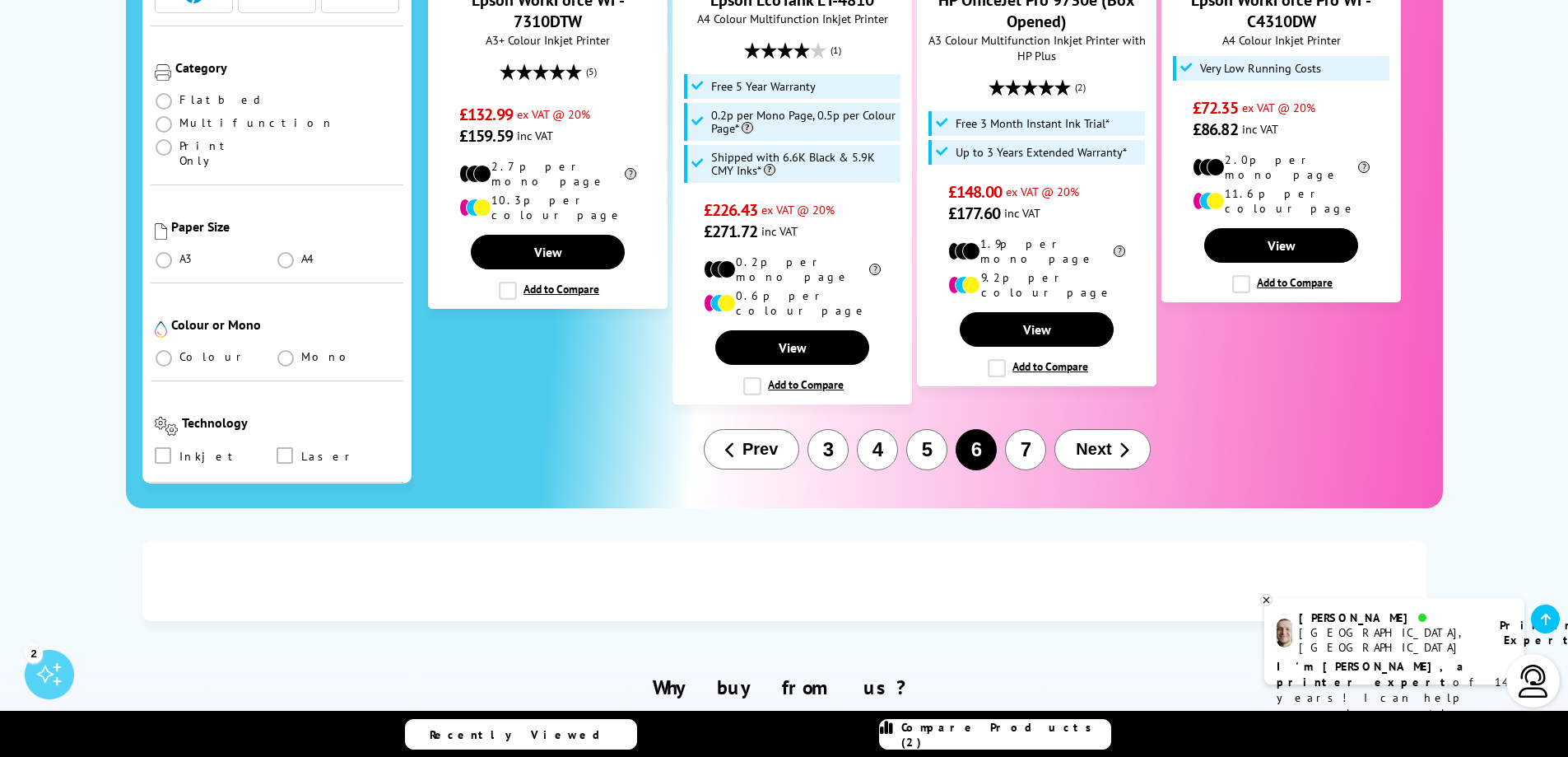
scroll to position [1977, 0]
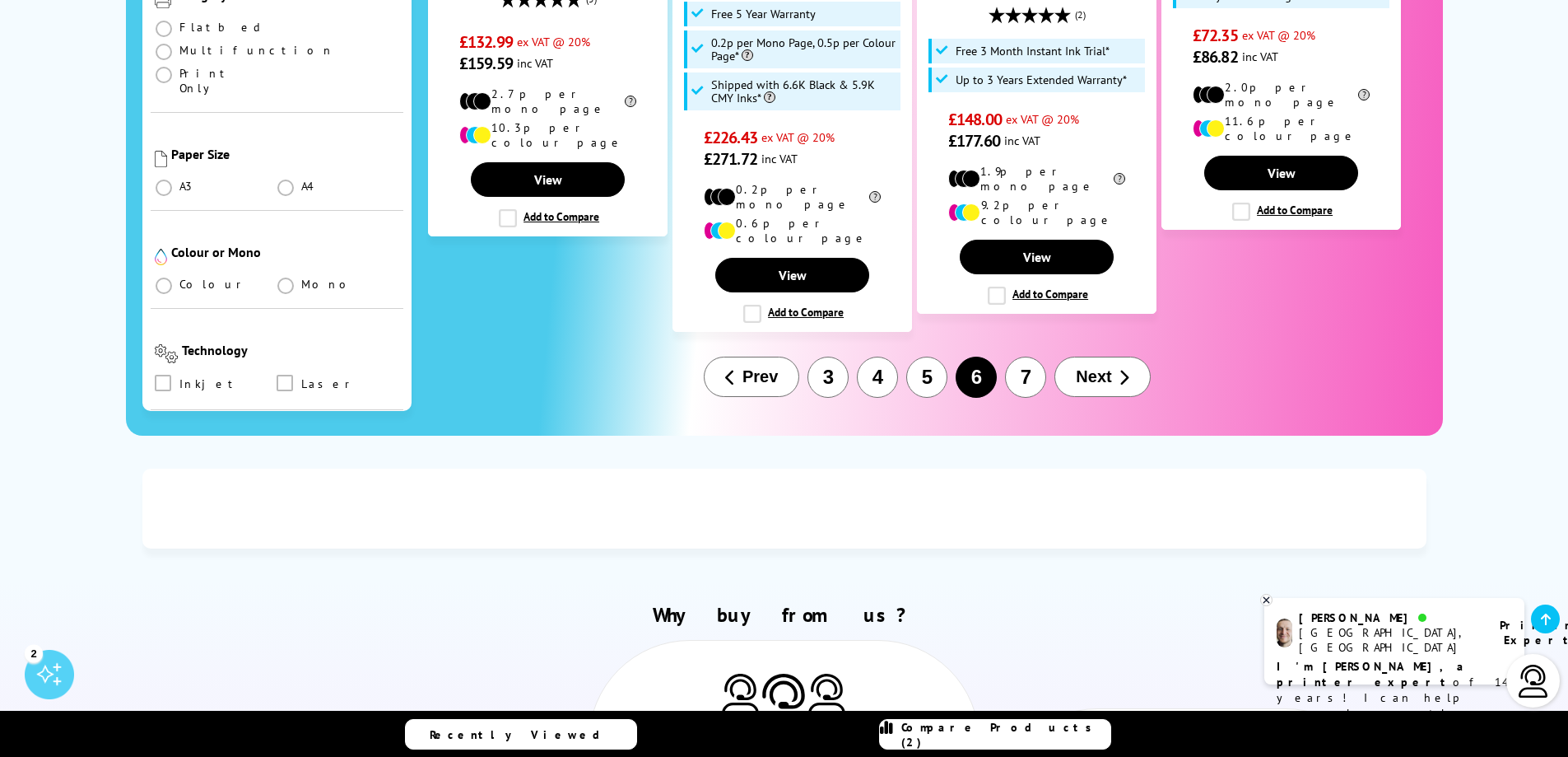
click at [1018, 357] on button "7" at bounding box center [1026, 377] width 41 height 41
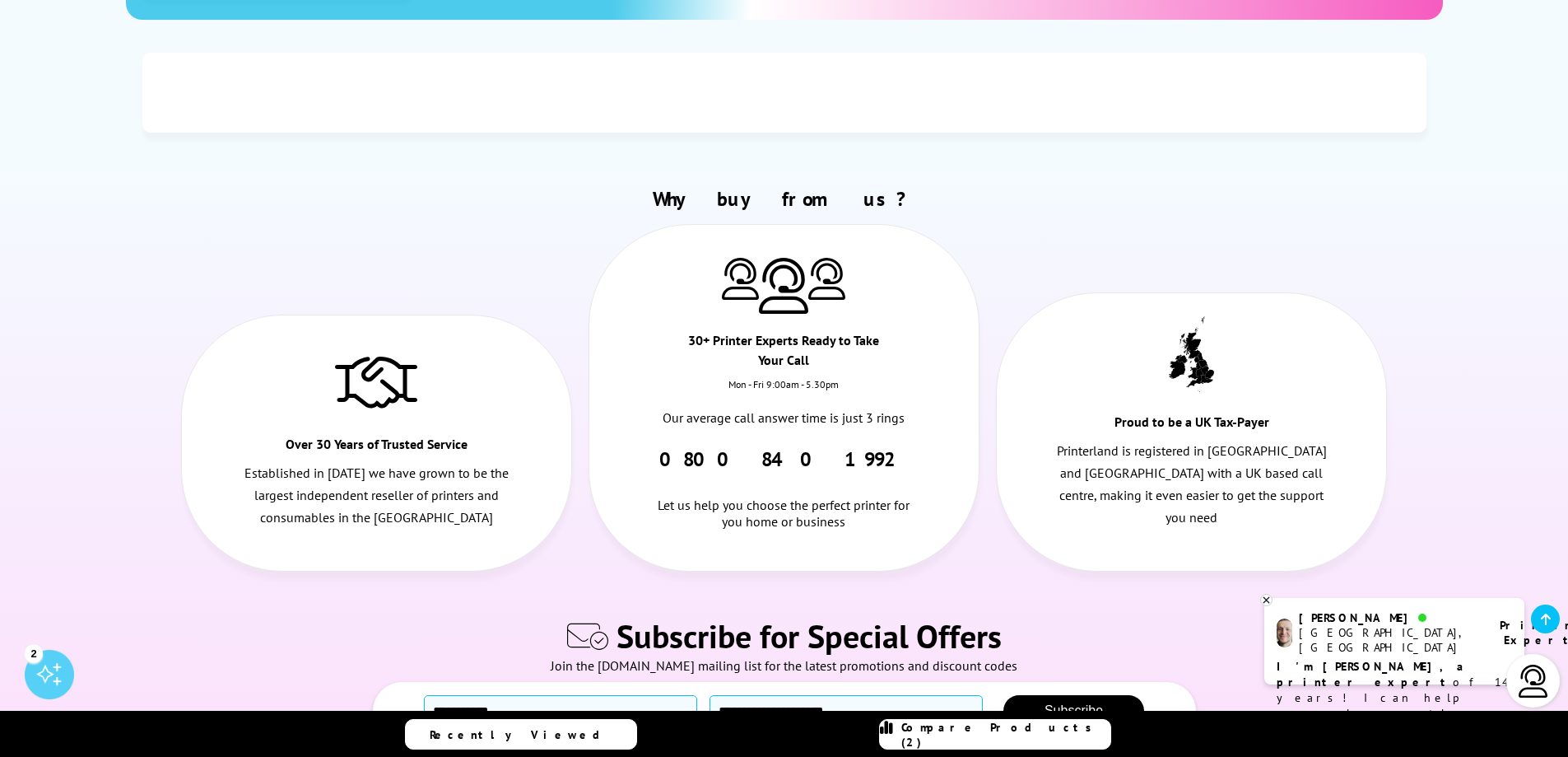
scroll to position [906, 0]
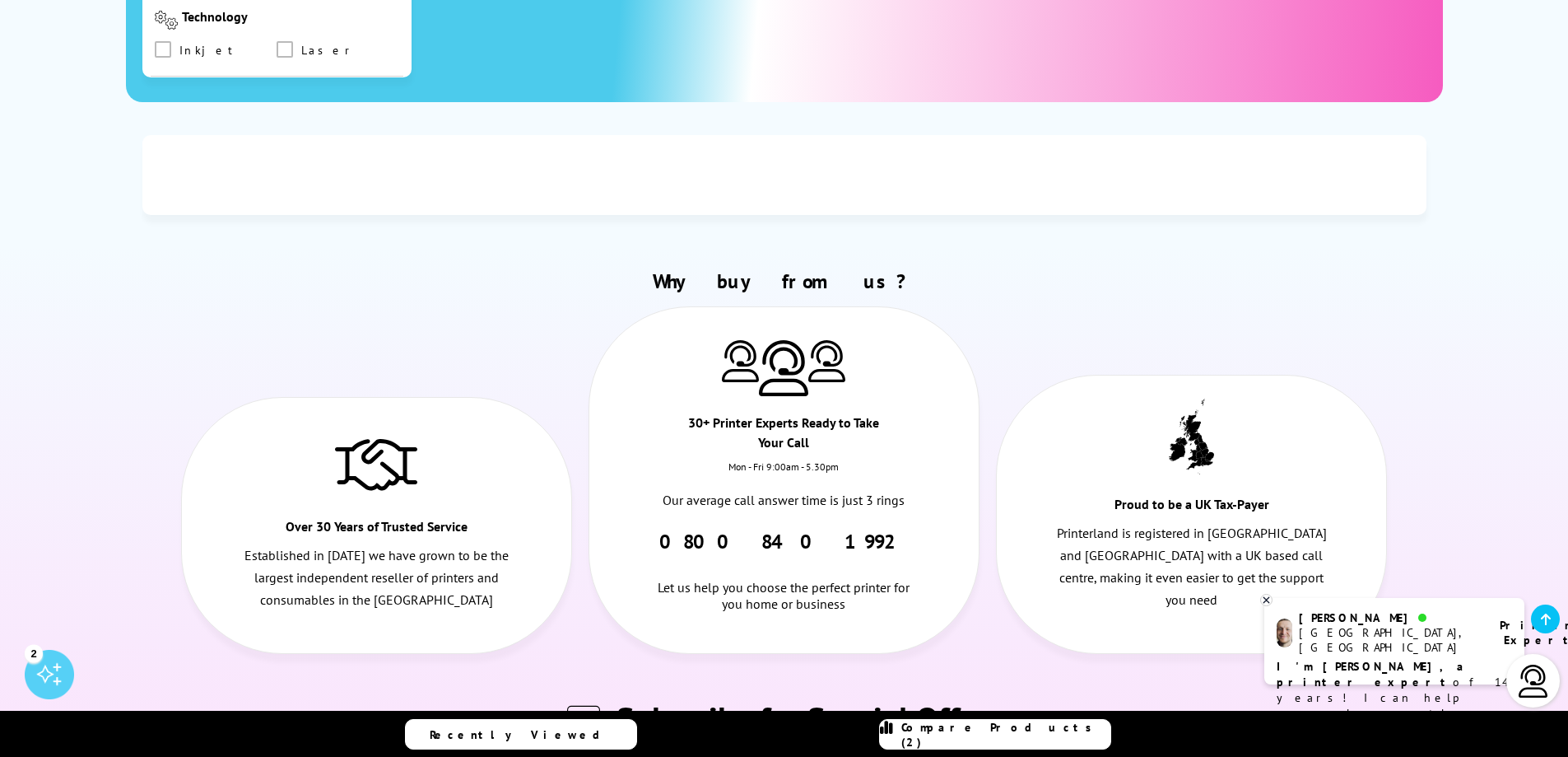
click at [1358, 659] on b "I'm [PERSON_NAME], a printer expert" at bounding box center [1372, 674] width 192 height 30
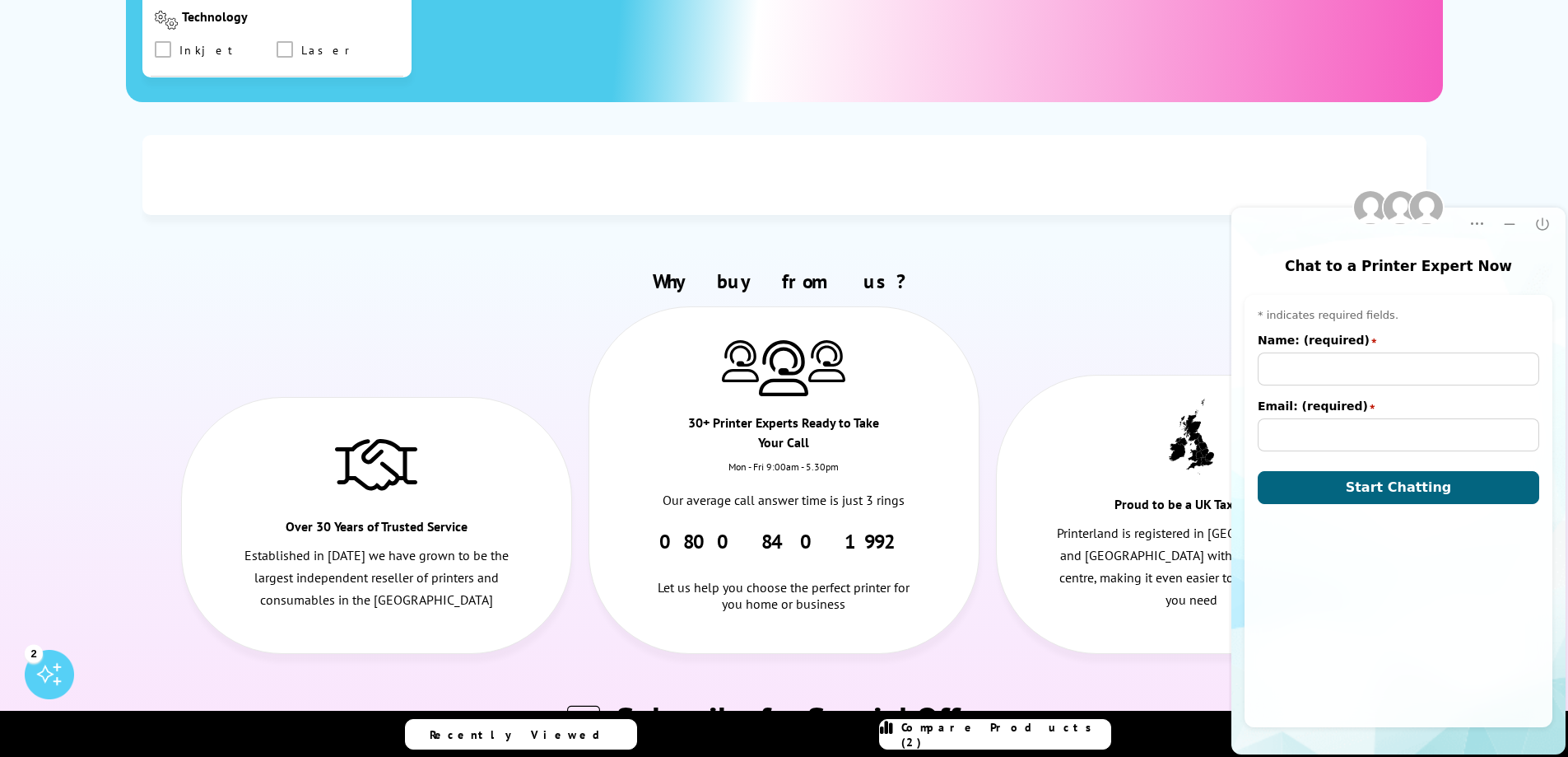
scroll to position [0, 0]
click at [1296, 372] on input "Name: (required)" at bounding box center [1398, 368] width 281 height 33
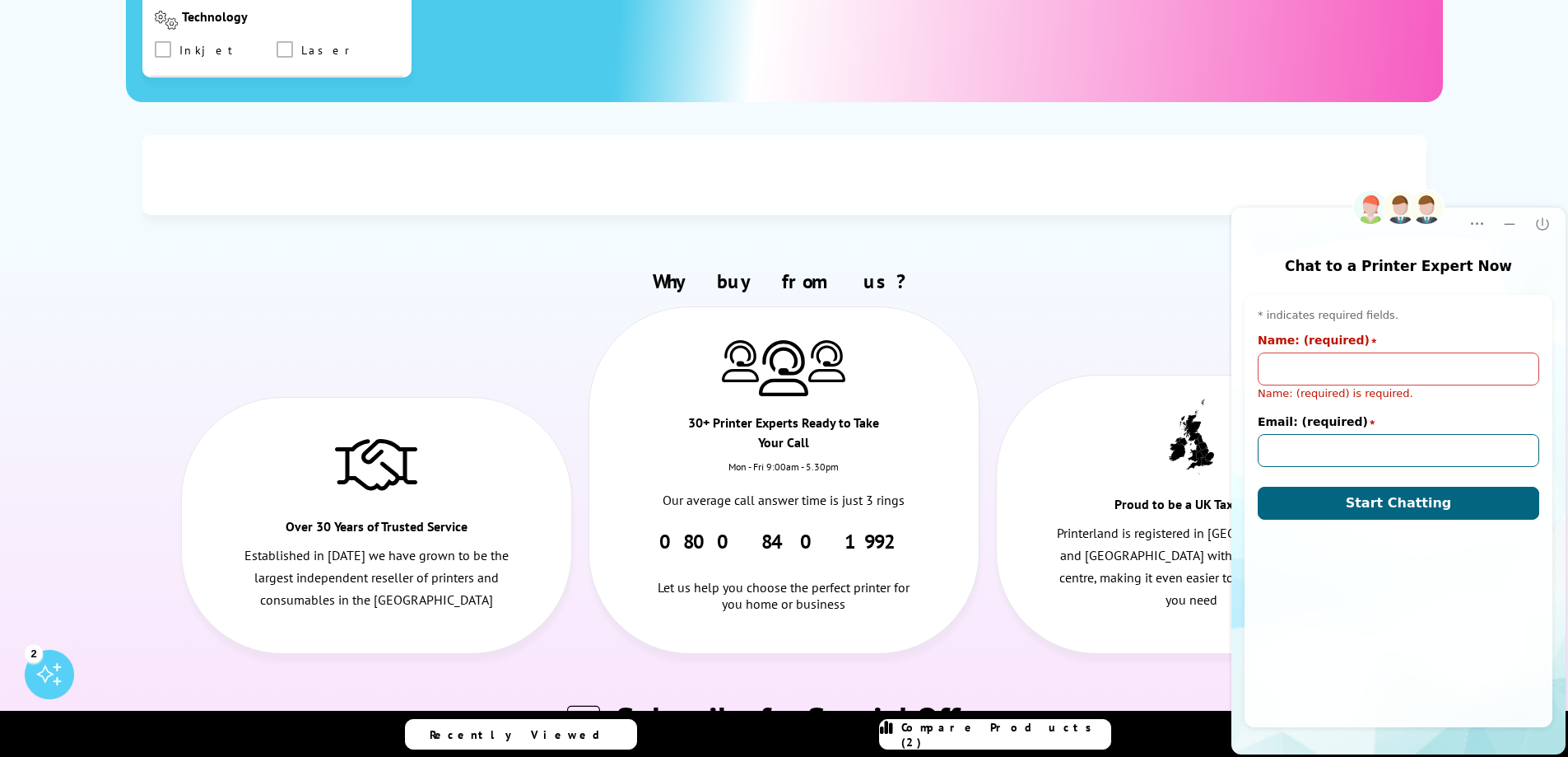
click at [1285, 433] on div "Email: (required) star" at bounding box center [1398, 441] width 281 height 53
click at [1285, 446] on input "Email: (required)" at bounding box center [1398, 450] width 281 height 33
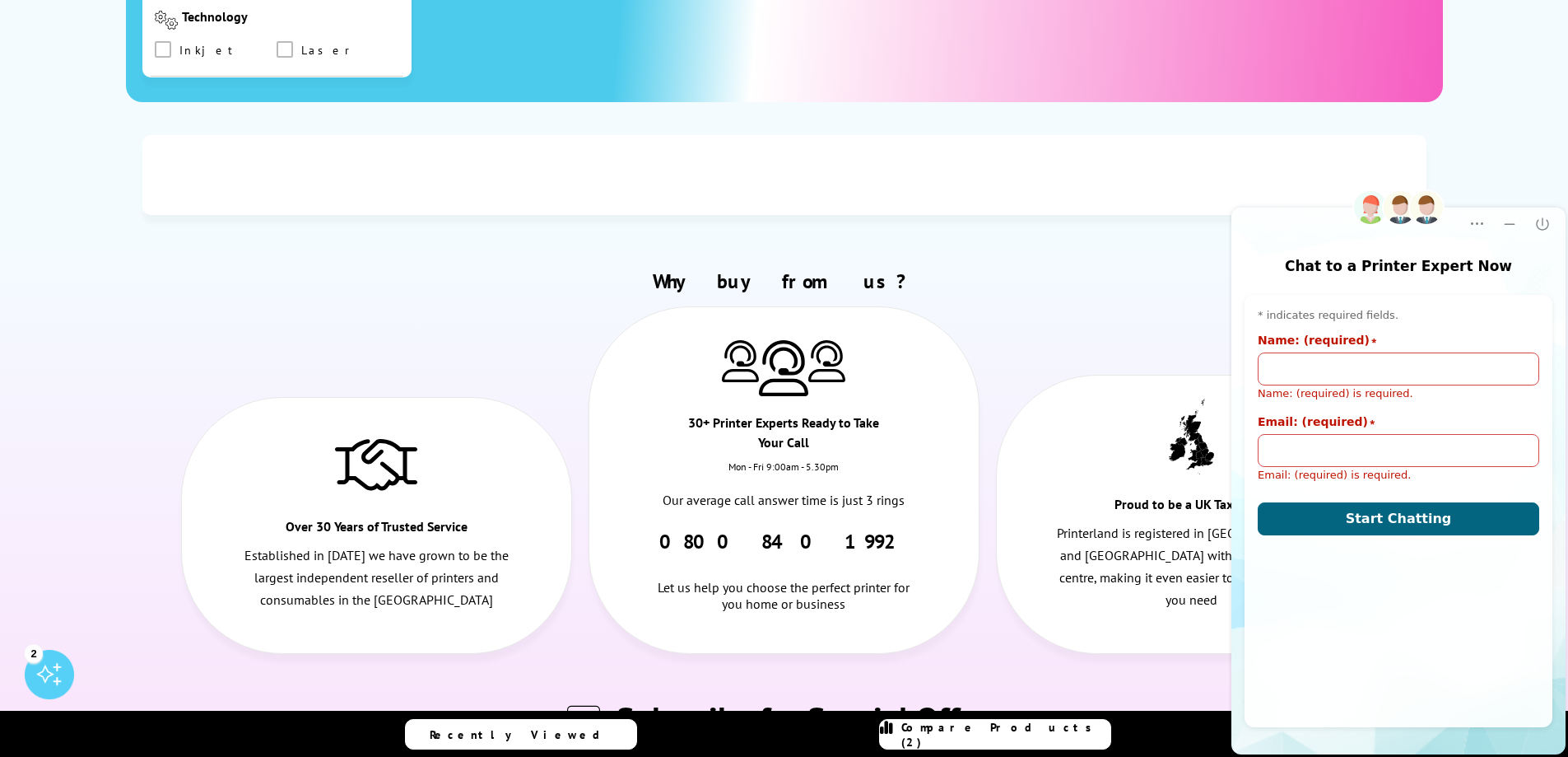
click at [1285, 373] on input "Name: (required)" at bounding box center [1398, 368] width 281 height 33
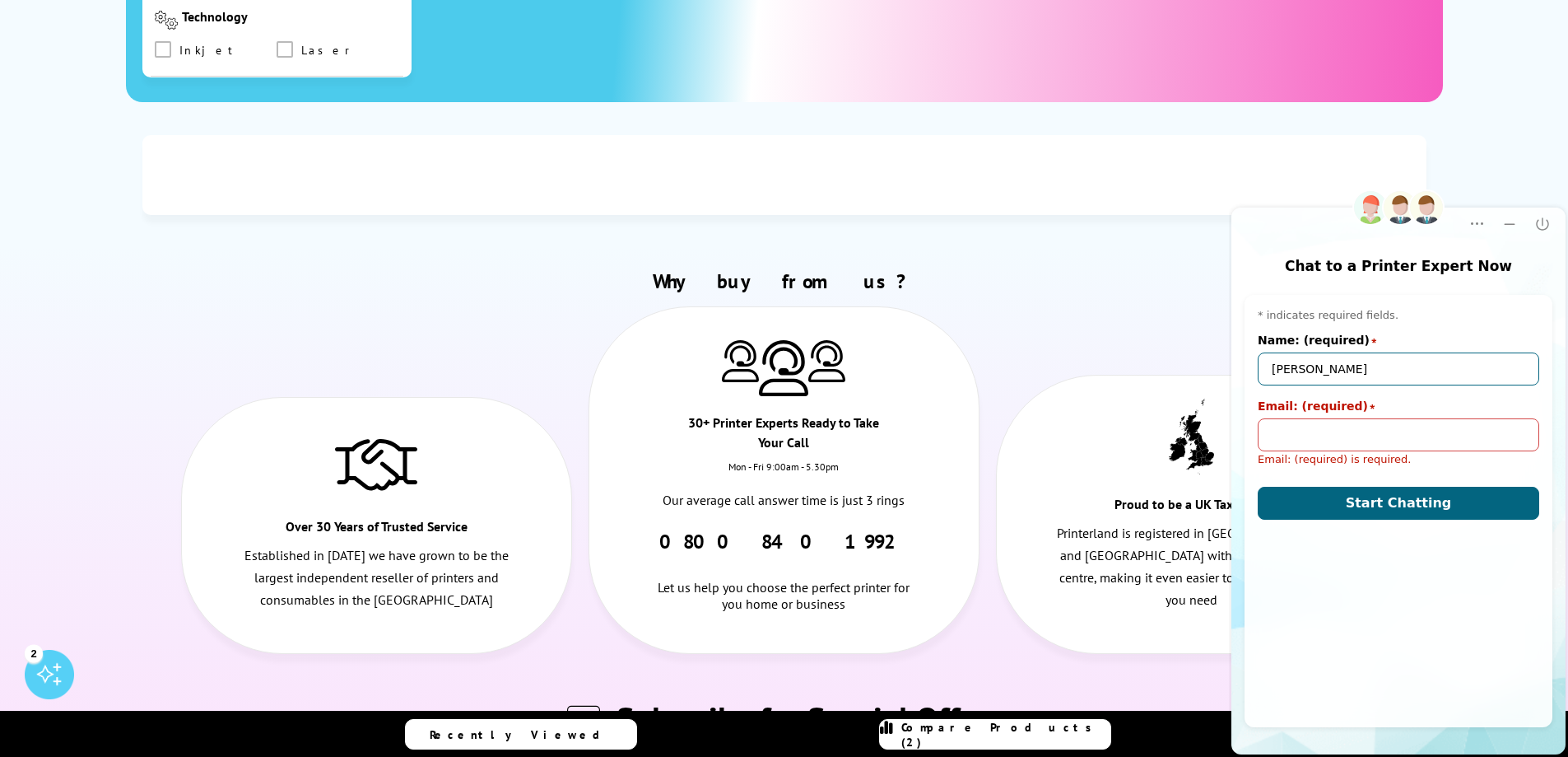
type input "alan"
click at [1284, 421] on input "Email: (required)" at bounding box center [1398, 434] width 281 height 33
type input "alan@mctearcontracts.co.uk"
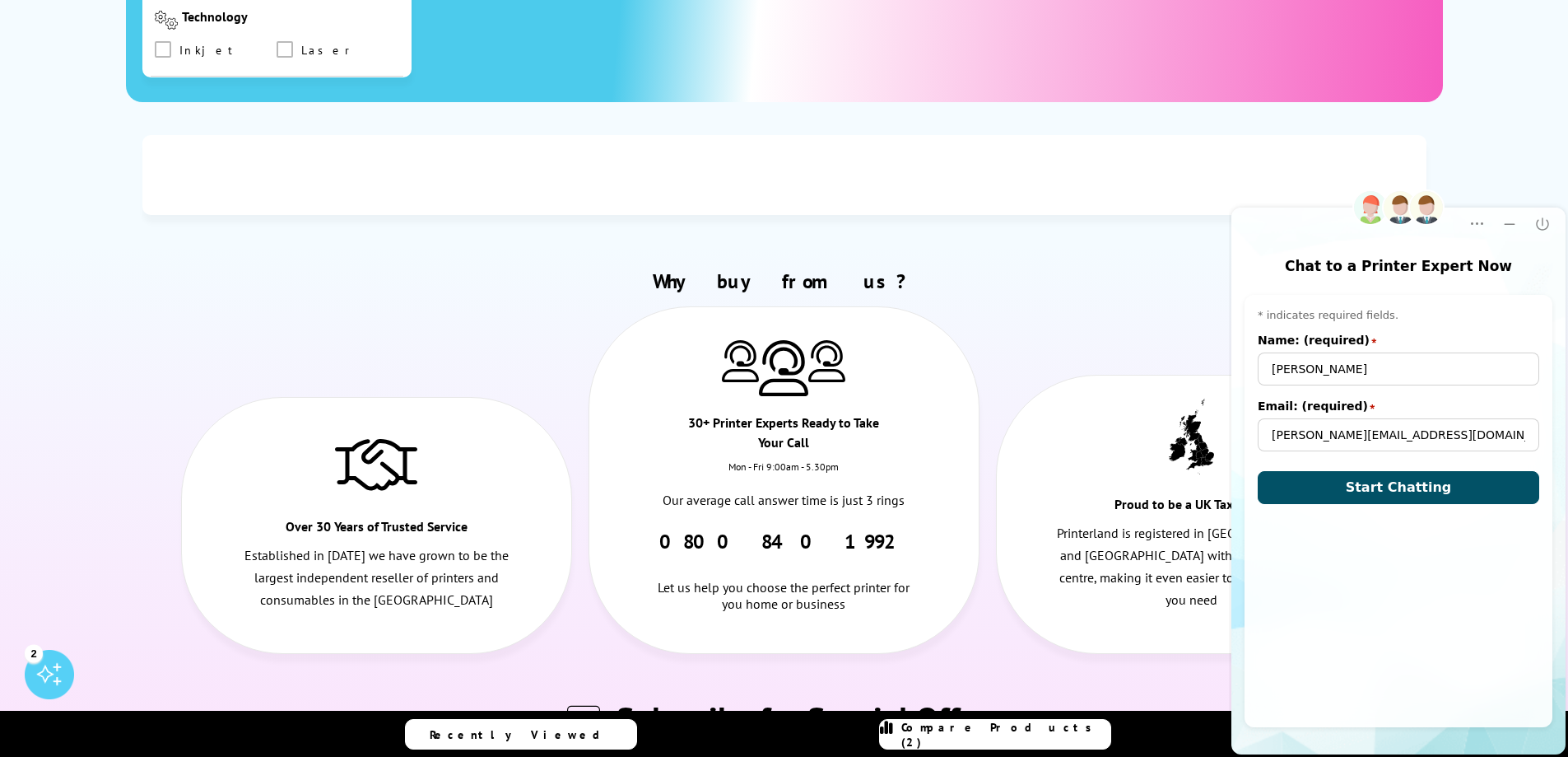
click at [1353, 489] on button "Start Chatting" at bounding box center [1398, 487] width 281 height 33
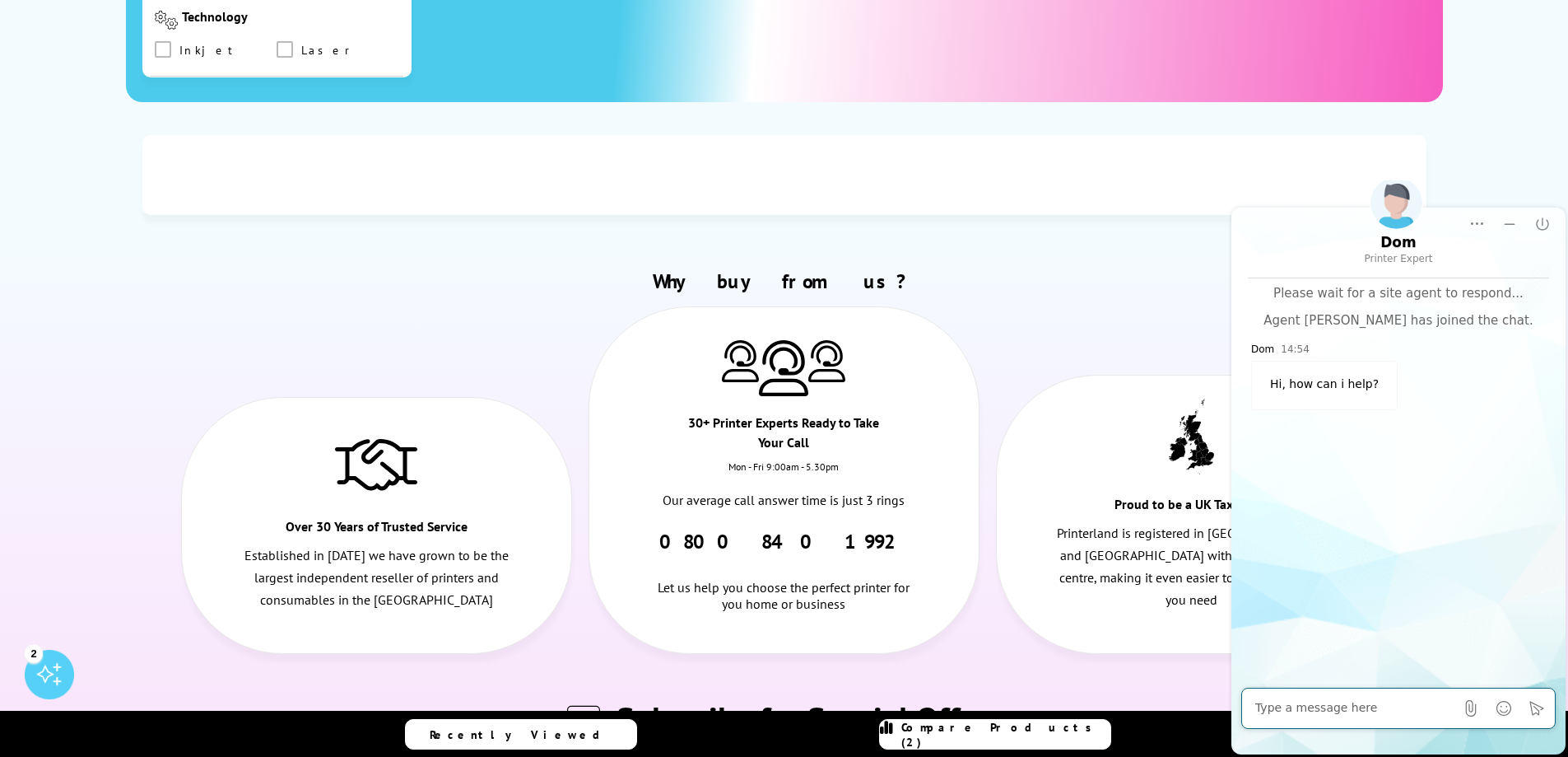
click at [1305, 707] on textarea "Message input field. Type your text here and use the Send button to send." at bounding box center [1354, 708] width 199 height 16
type textarea "currently use a Utax 2507CI and looking to upgrade"
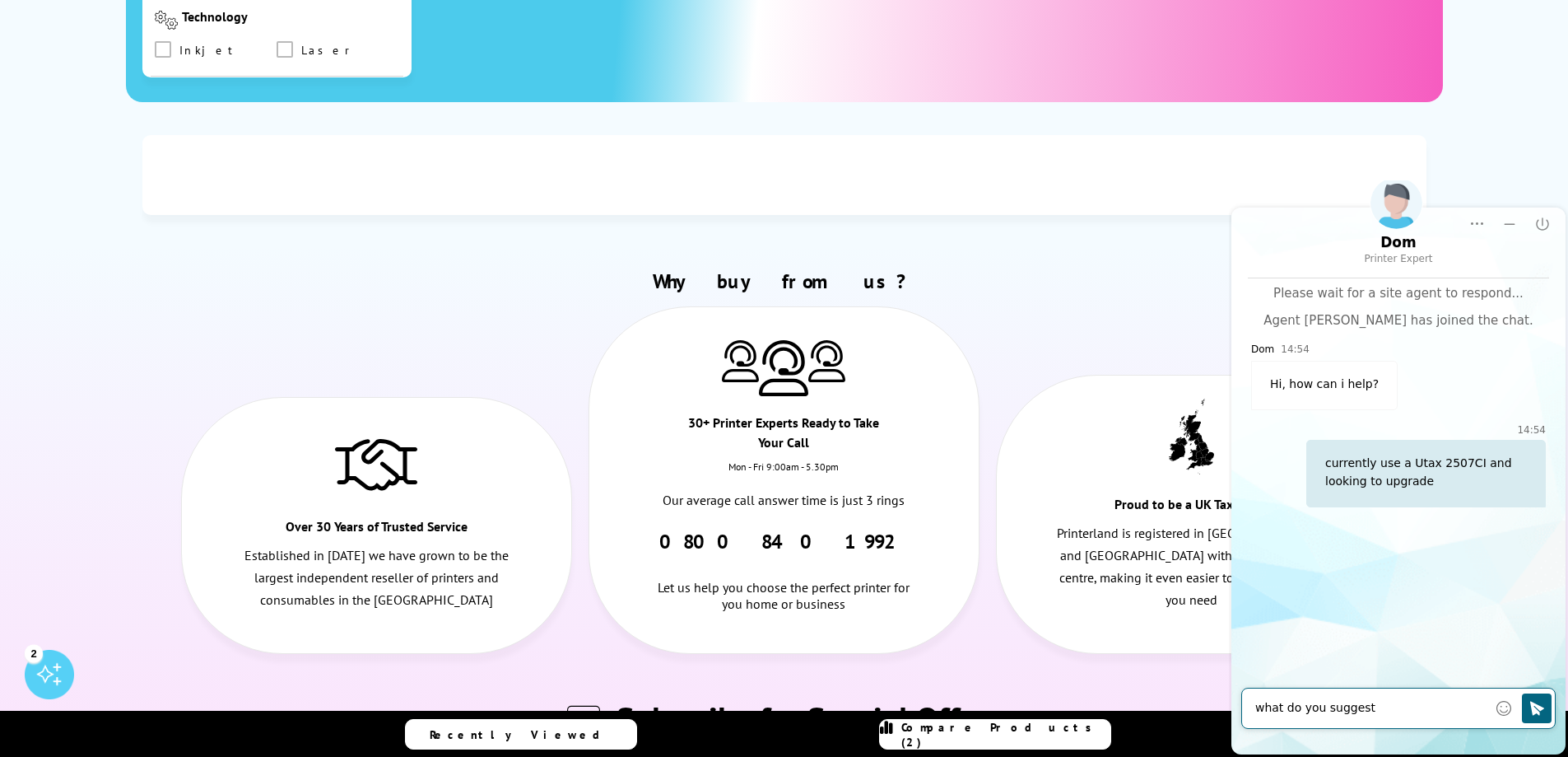
type textarea "what do you suggest ?"
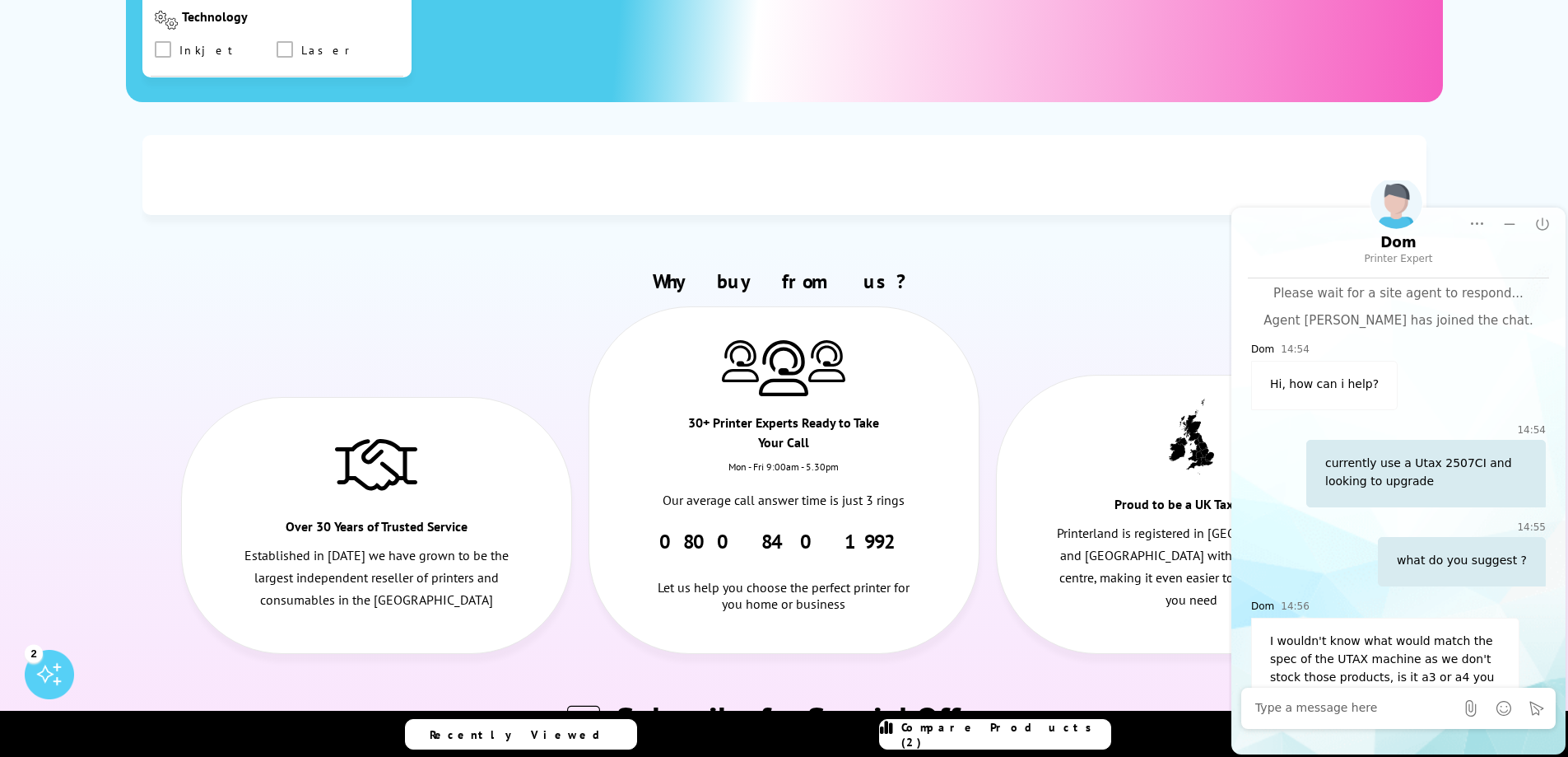
scroll to position [31, 0]
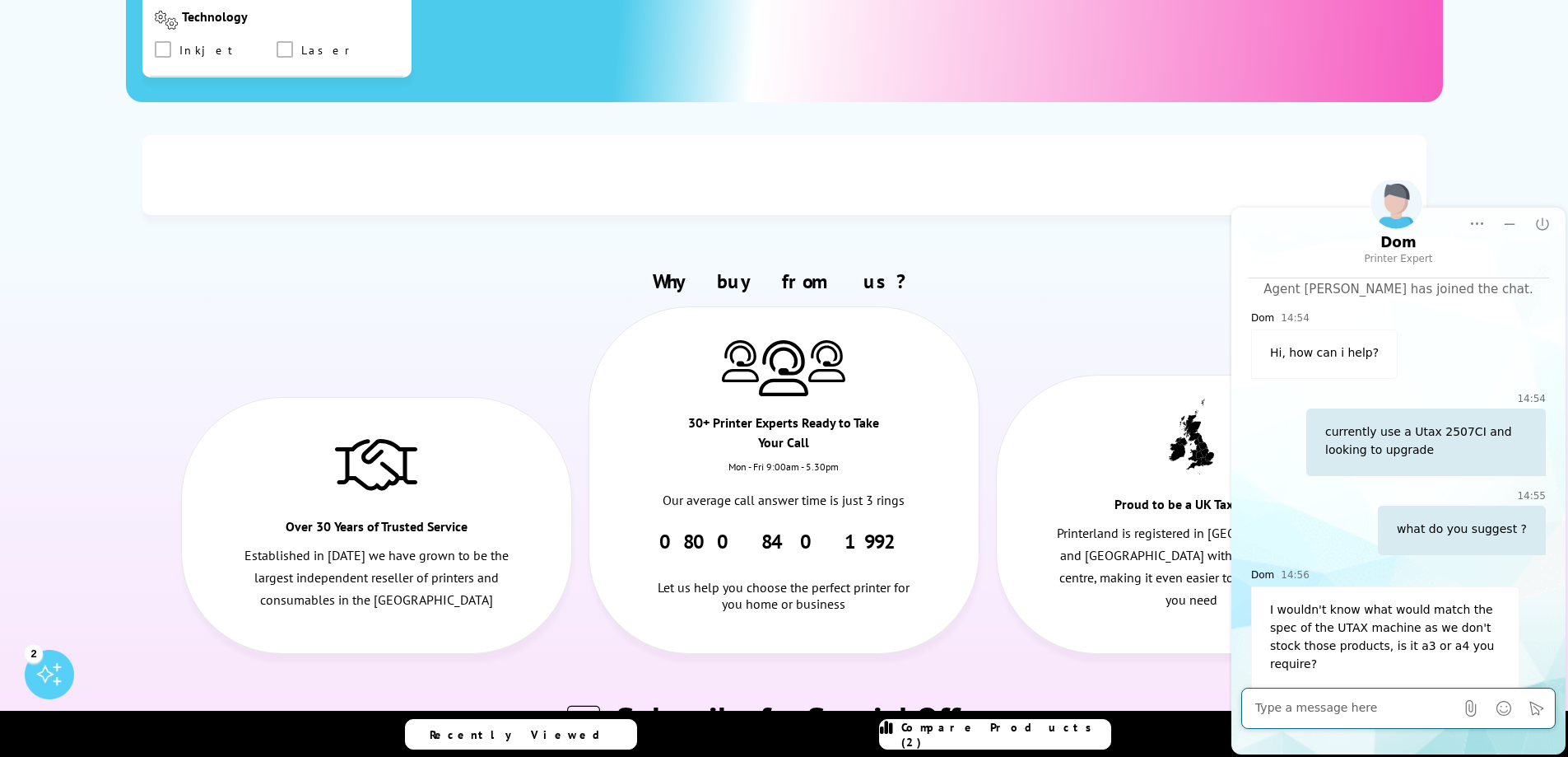
click at [1265, 708] on textarea "Message input field. Type your text here and use the Send button to send." at bounding box center [1354, 708] width 199 height 16
type textarea "a3 and a4"
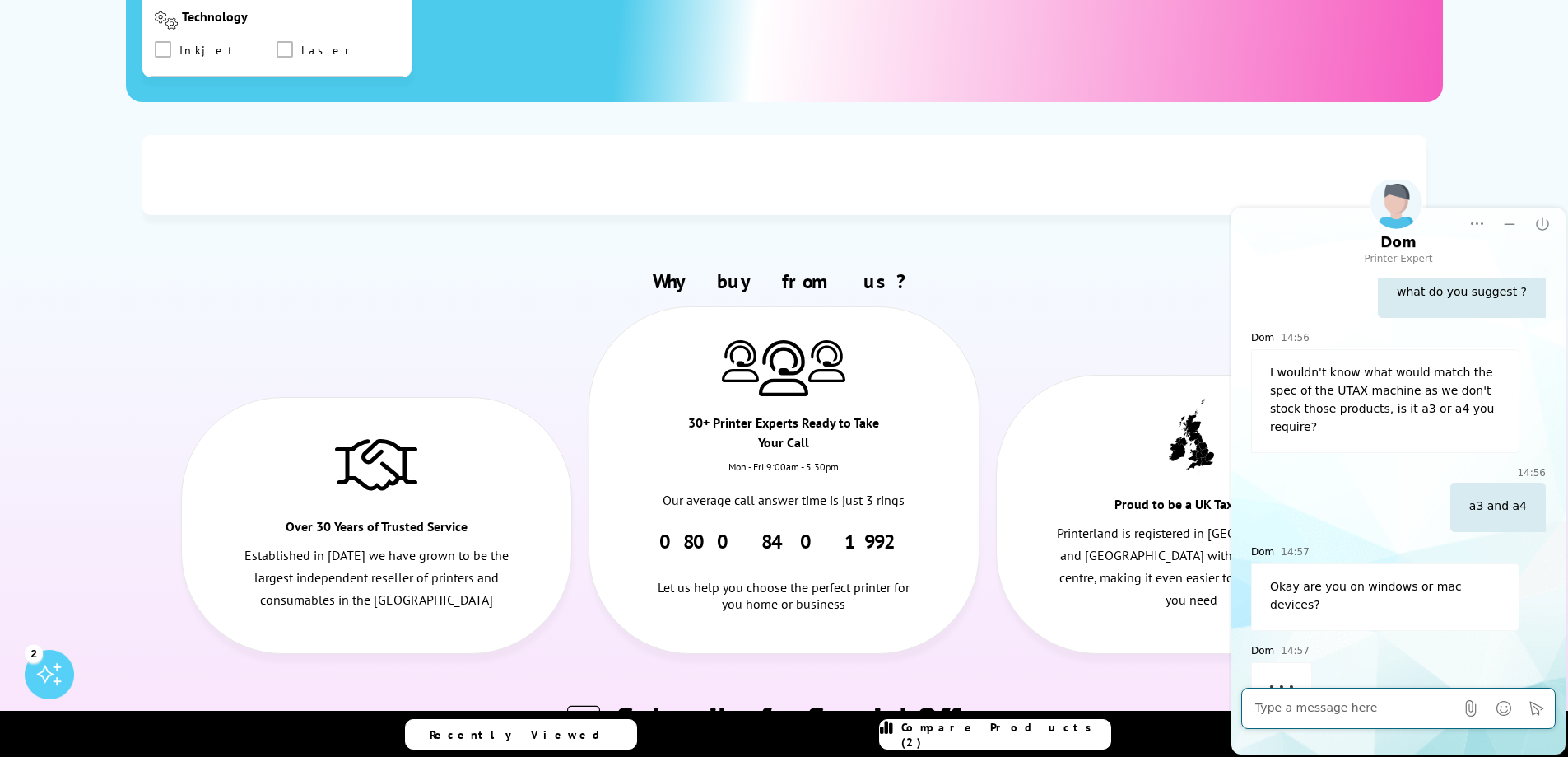
scroll to position [272, 0]
type textarea "windows and probably more trays for a4"
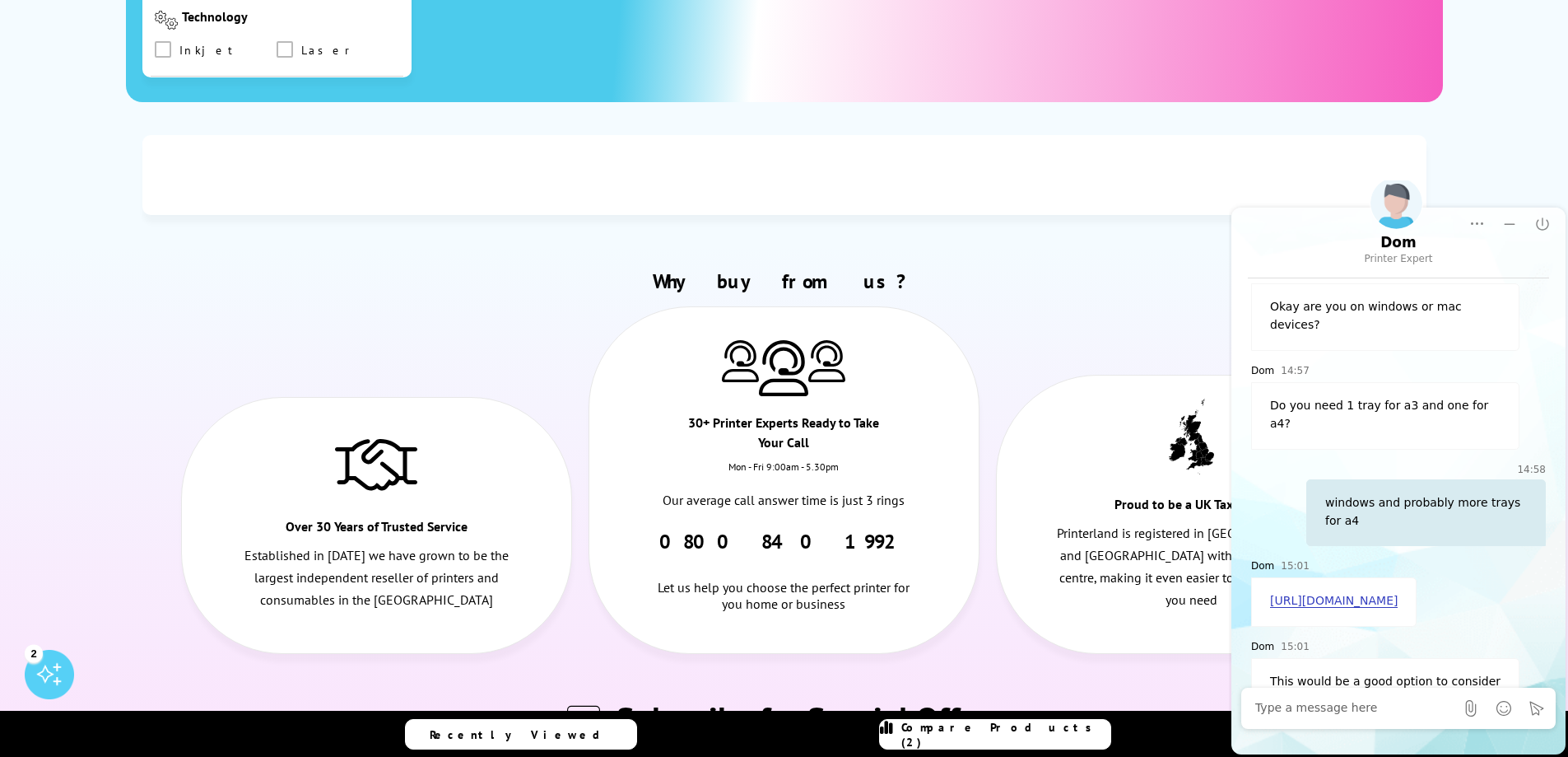
scroll to position [585, 0]
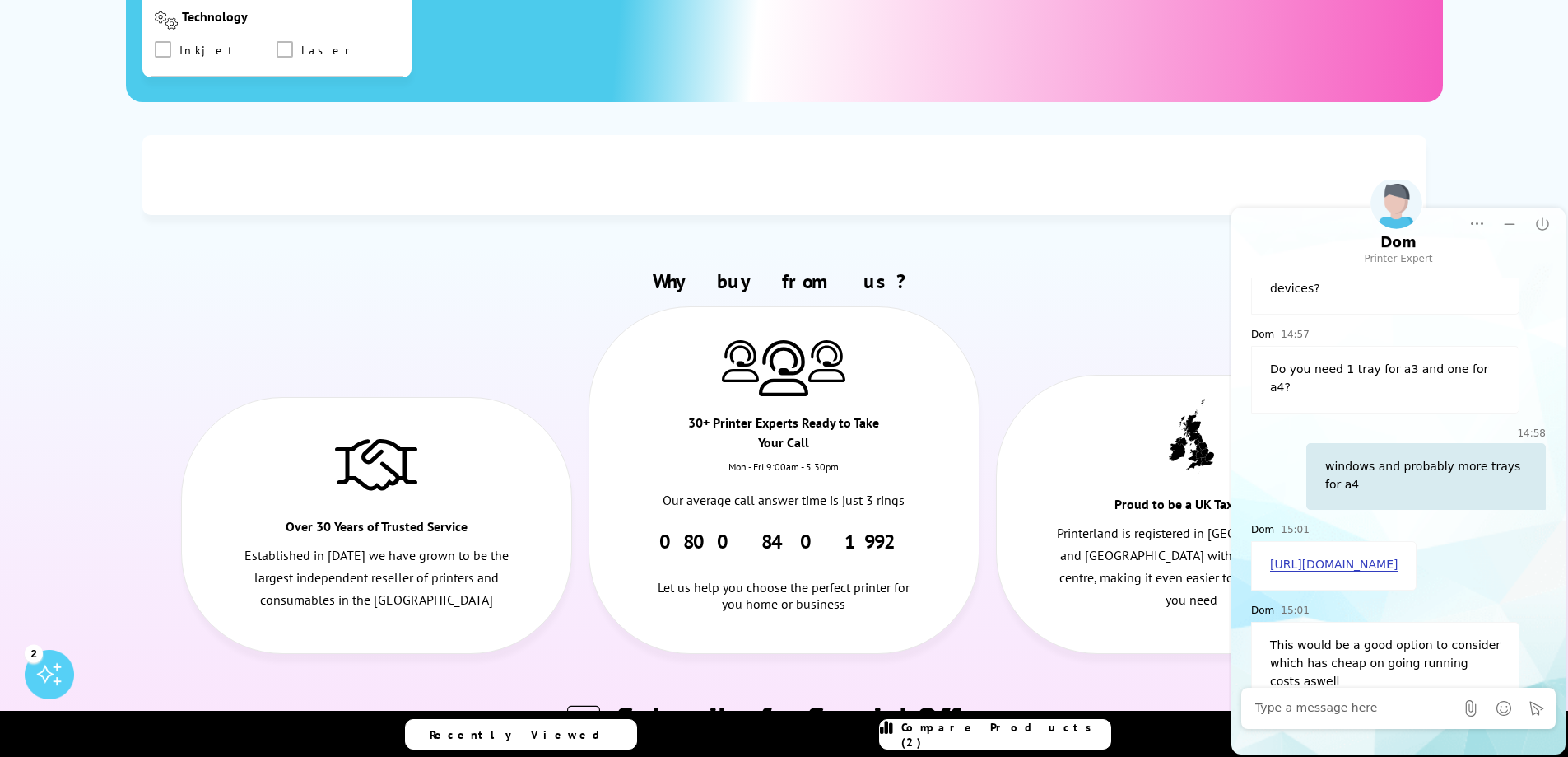
click at [1346, 703] on textarea "Message input field. Type your text here and use the Send button to send." at bounding box center [1354, 708] width 199 height 16
type textarea "thanks i'll let my director know"
click at [1528, 701] on button "Click to send" at bounding box center [1537, 708] width 29 height 29
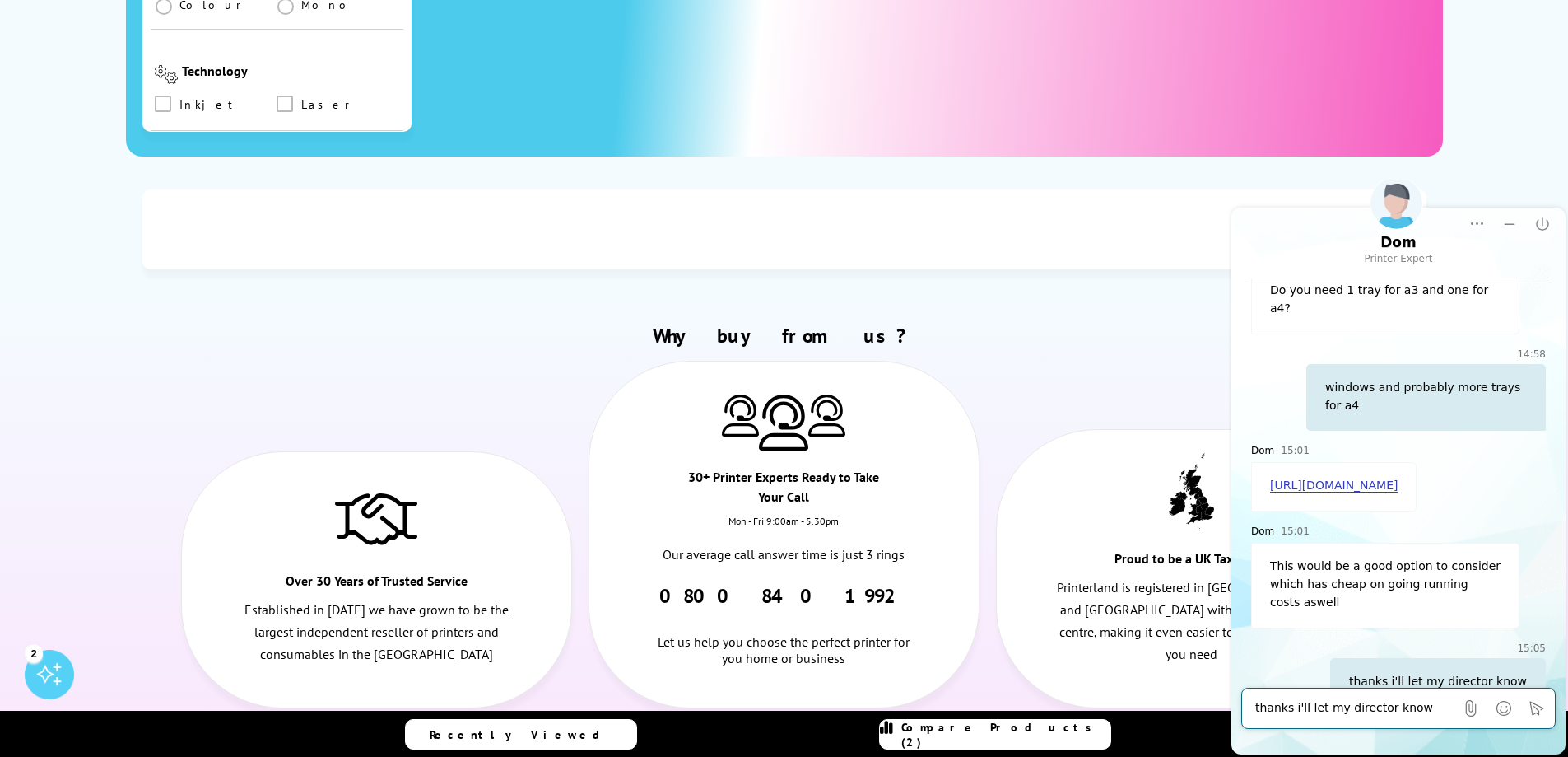
scroll to position [823, 0]
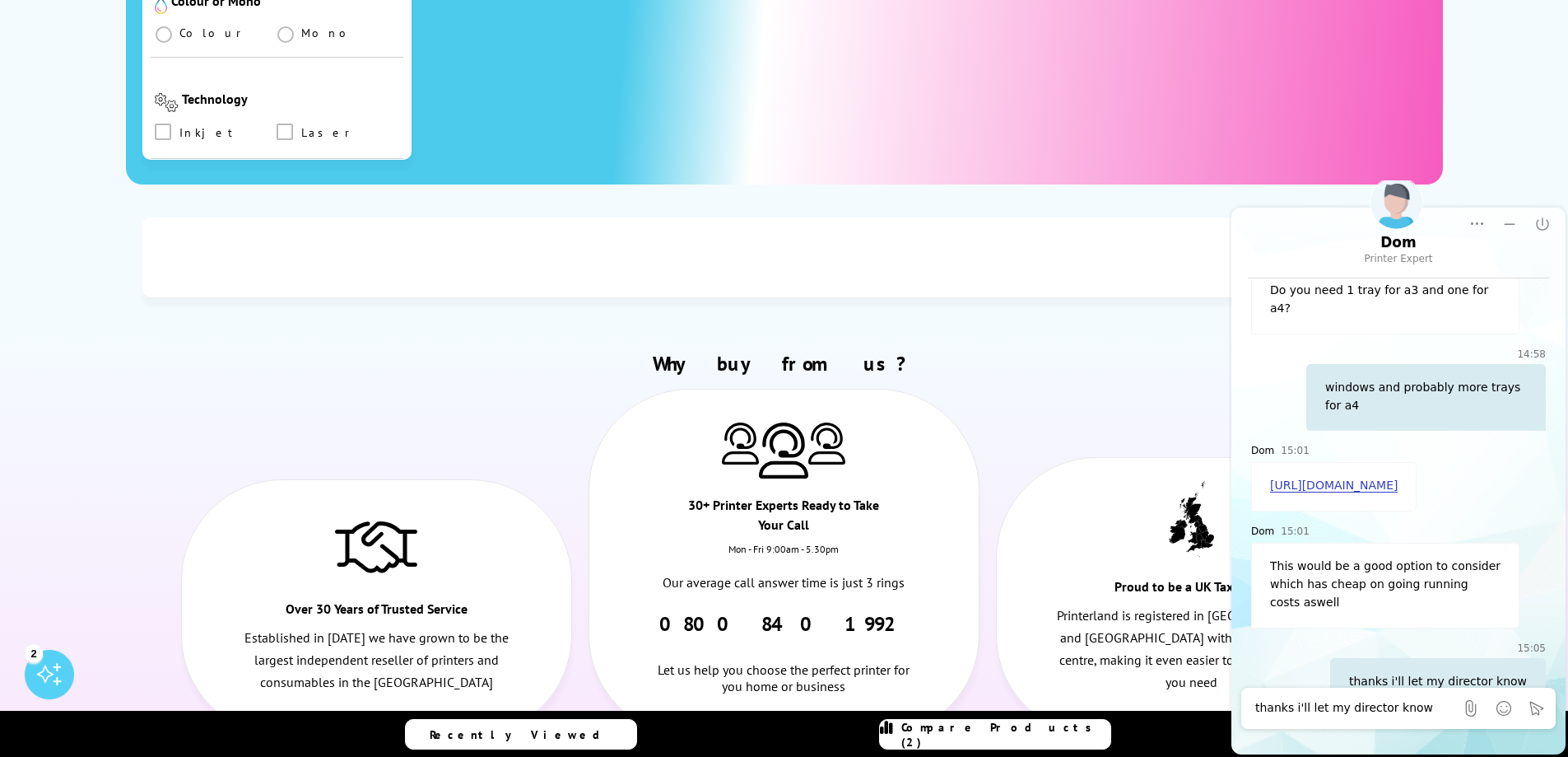
click at [1382, 478] on link "https://www.printerland.co.uk/product/kyocera-ecosys-m8124cidnx/147758" at bounding box center [1334, 485] width 128 height 14
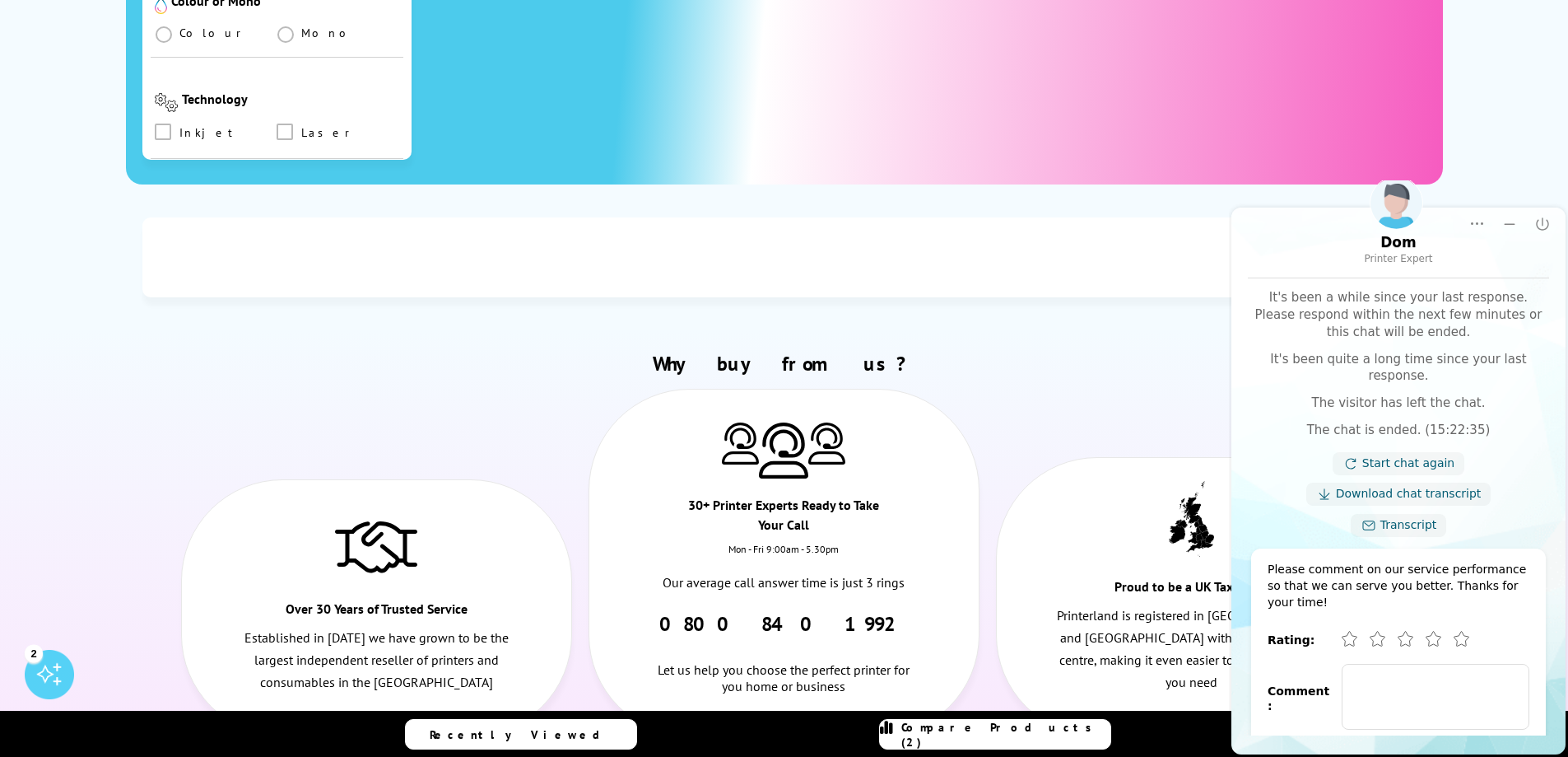
scroll to position [1219, 0]
